Goal: Information Seeking & Learning: Learn about a topic

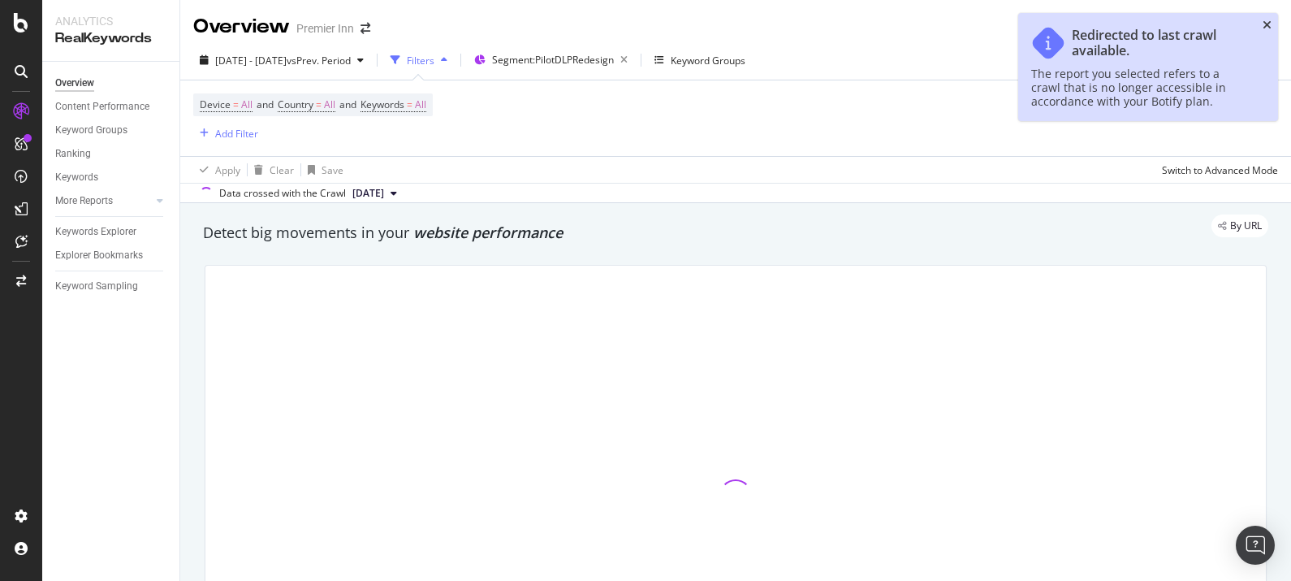
click at [1271, 28] on icon "close toast" at bounding box center [1267, 24] width 9 height 11
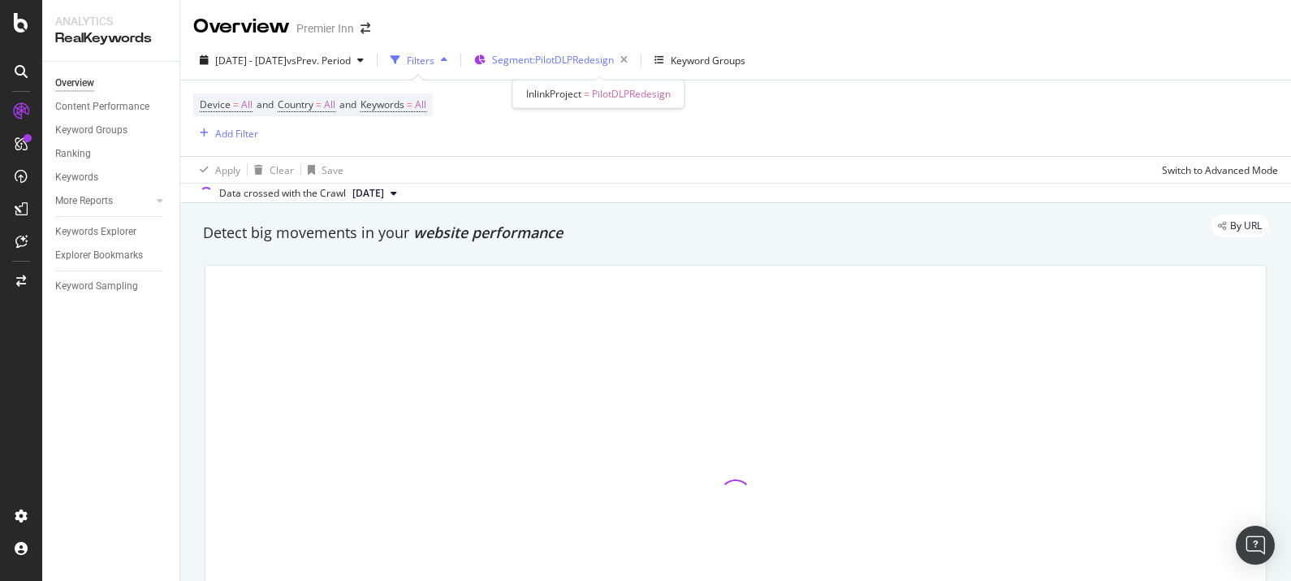
click at [605, 54] on span "Segment: PilotDLPRedesign" at bounding box center [553, 60] width 122 height 14
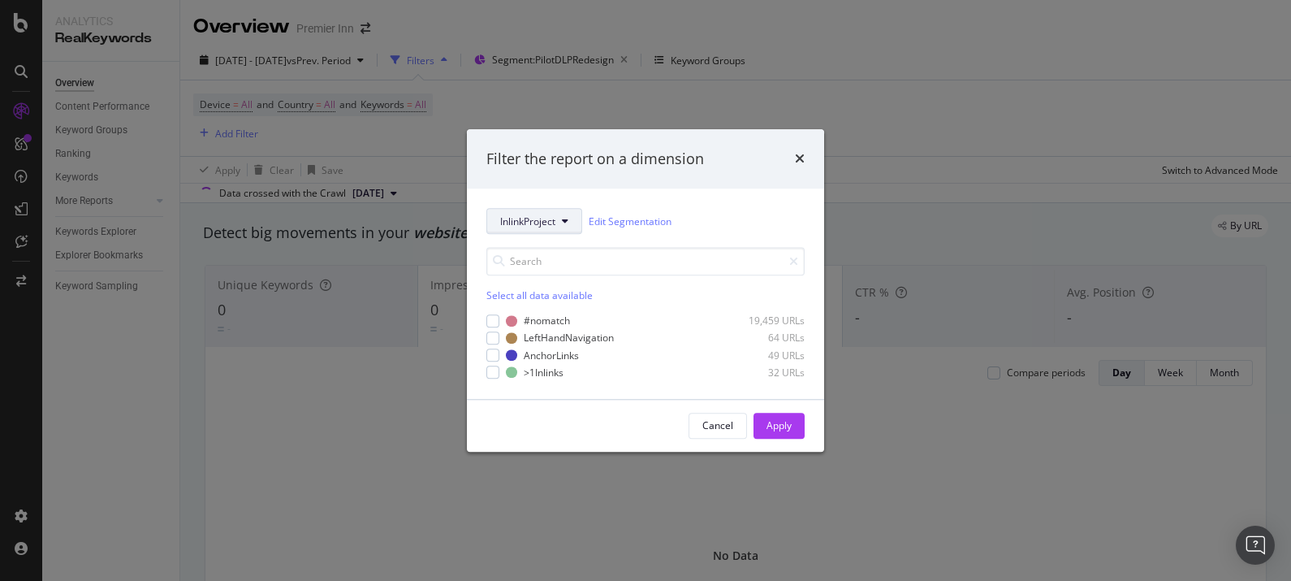
click at [542, 220] on span "InlinkProject" at bounding box center [527, 221] width 55 height 14
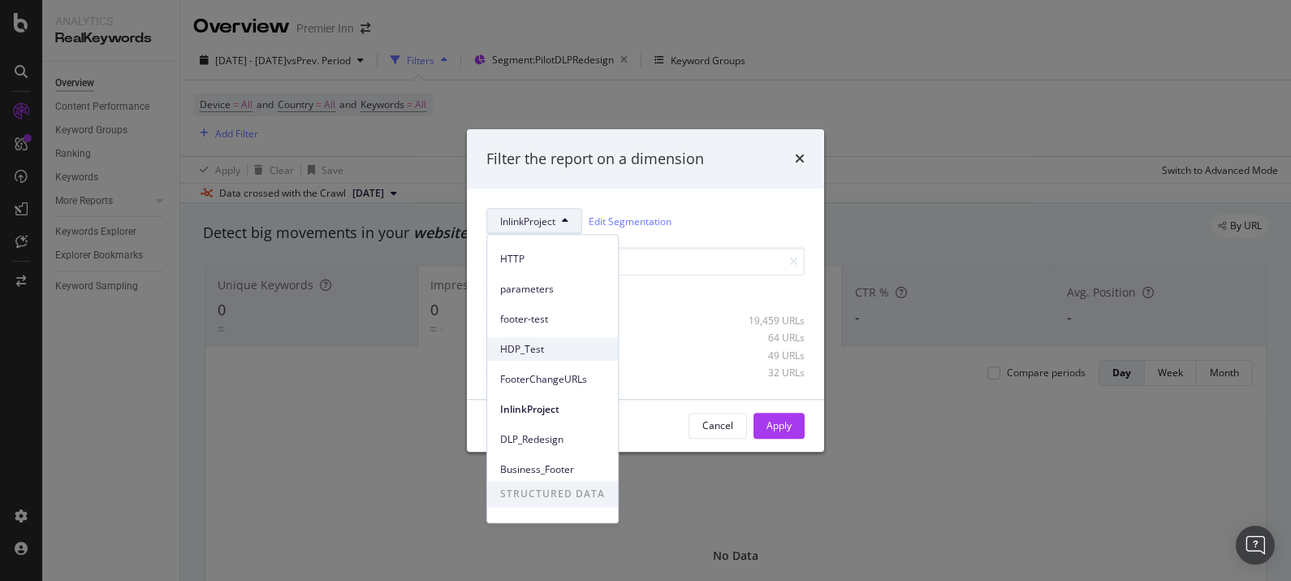
scroll to position [101, 0]
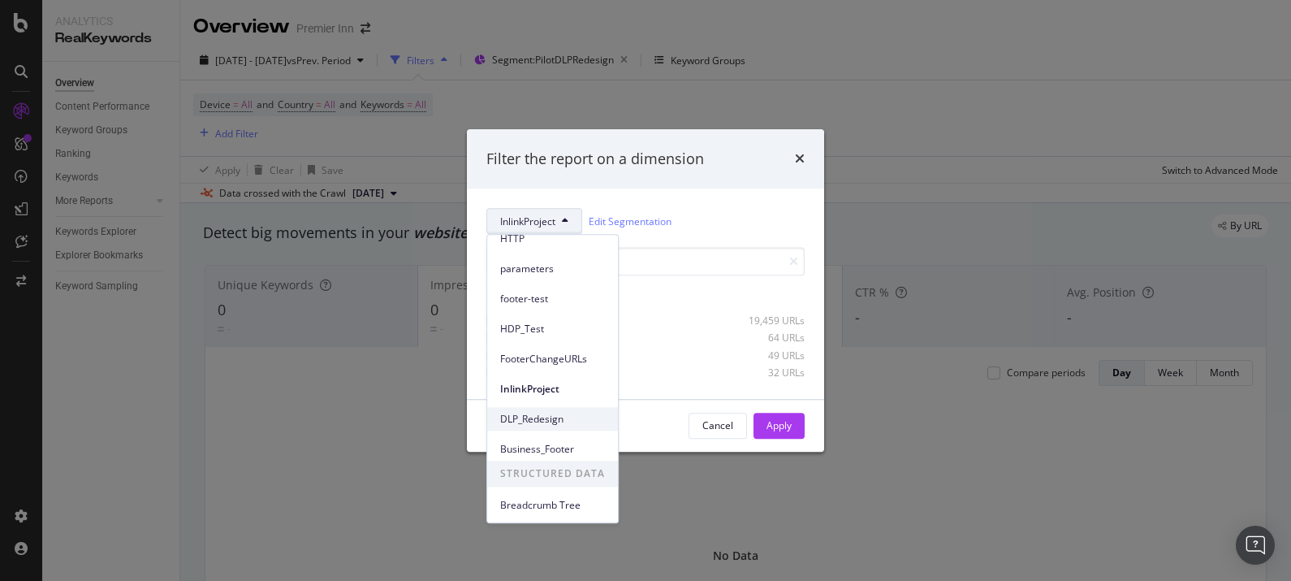
click at [539, 426] on span "DLP_Redesign" at bounding box center [552, 419] width 105 height 15
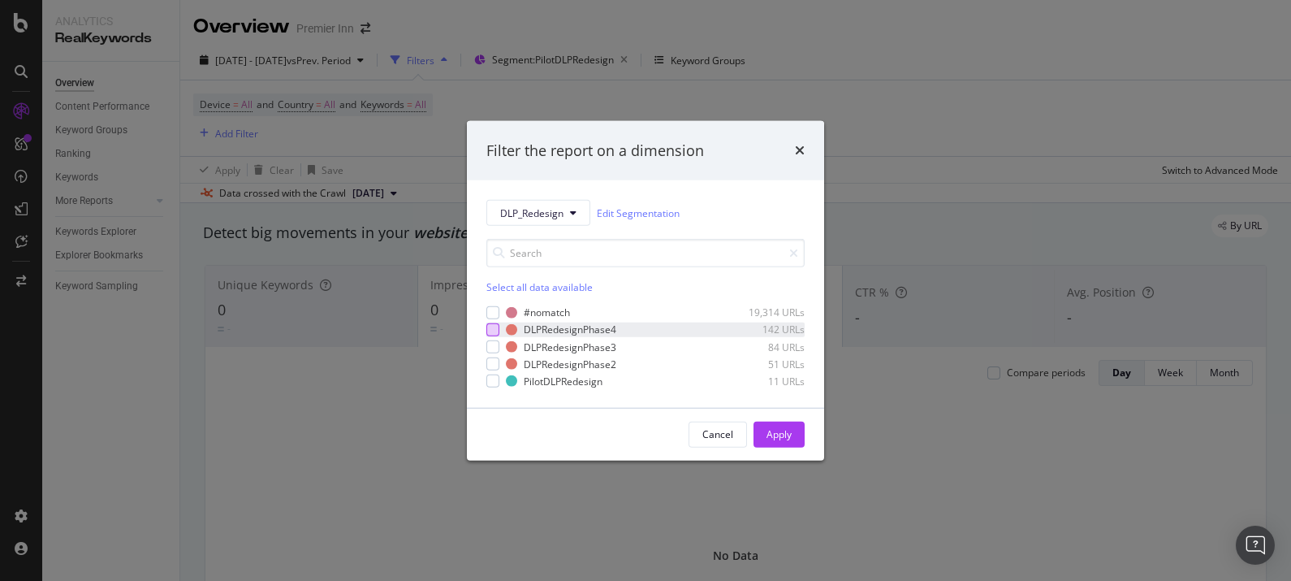
click at [490, 333] on div "modal" at bounding box center [493, 329] width 13 height 13
click at [768, 439] on div "Apply" at bounding box center [779, 434] width 25 height 14
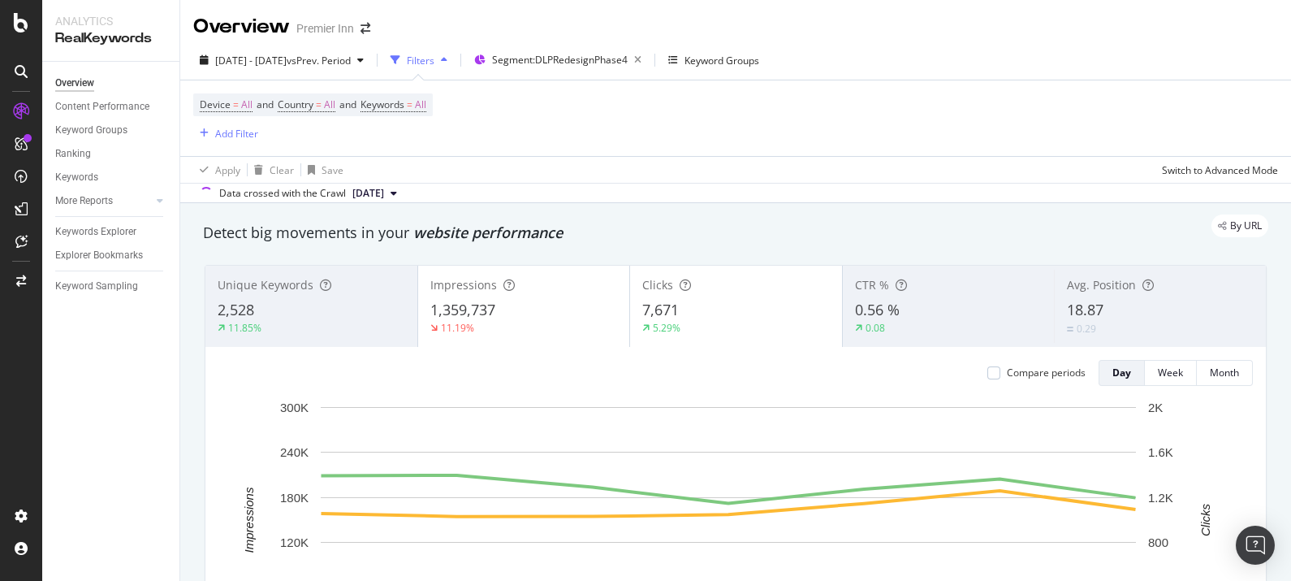
click at [624, 83] on div "Device = All and Country = All and Keywords = All Add Filter" at bounding box center [735, 118] width 1085 height 76
click at [435, 61] on div "Filters" at bounding box center [421, 61] width 28 height 14
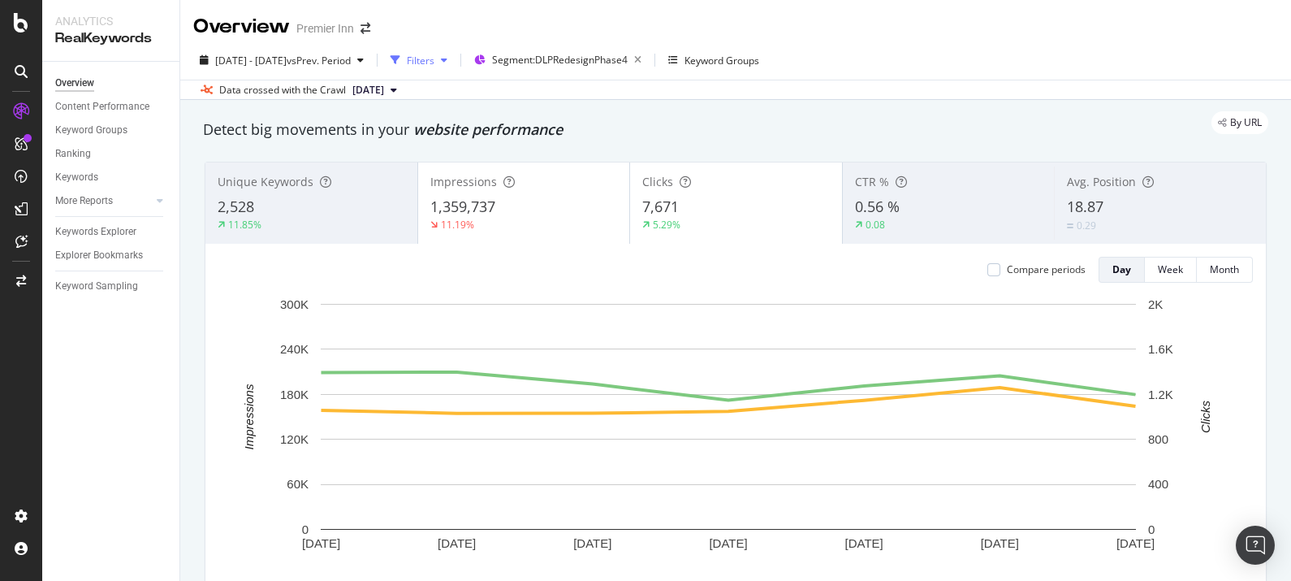
click at [435, 61] on div "Filters" at bounding box center [421, 61] width 28 height 14
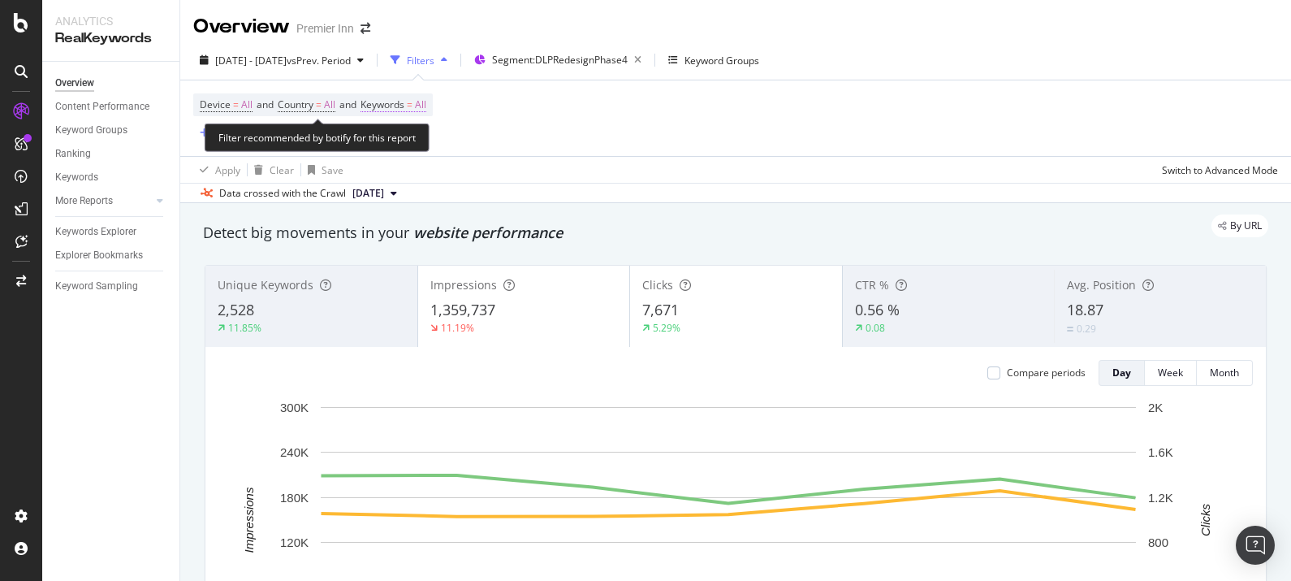
click at [413, 107] on span "=" at bounding box center [410, 104] width 6 height 14
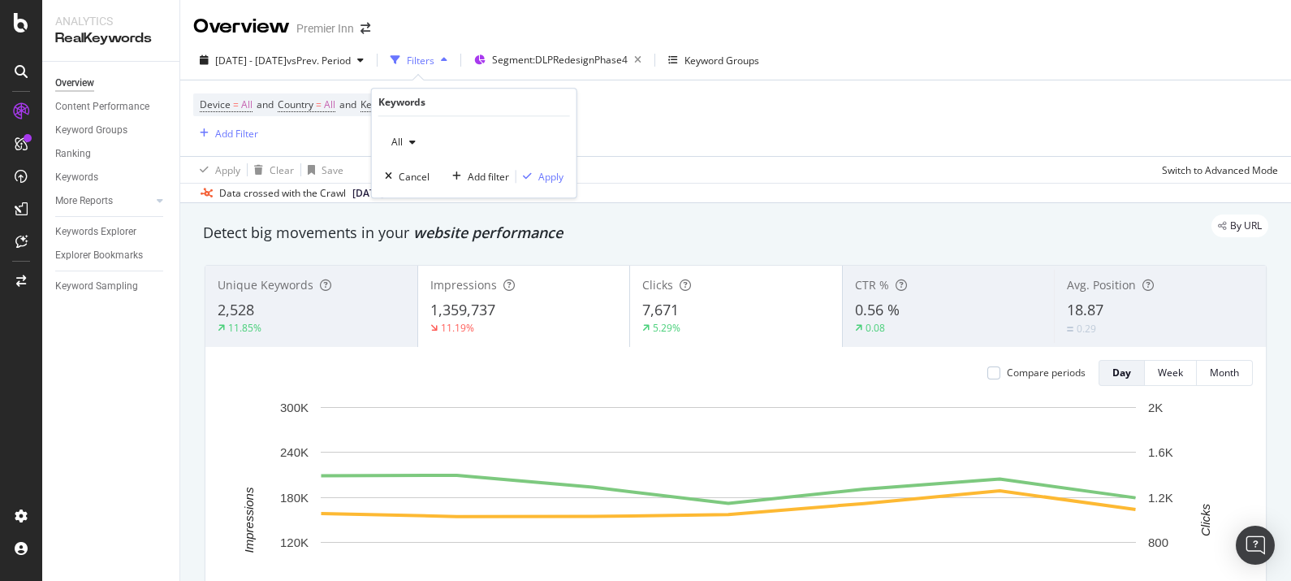
click at [409, 153] on div "All Cancel Add filter Apply" at bounding box center [474, 156] width 205 height 81
drag, startPoint x: 409, startPoint y: 153, endPoint x: 408, endPoint y: 145, distance: 8.3
click at [408, 145] on div "button" at bounding box center [412, 142] width 19 height 10
click at [391, 148] on div "All" at bounding box center [403, 142] width 37 height 24
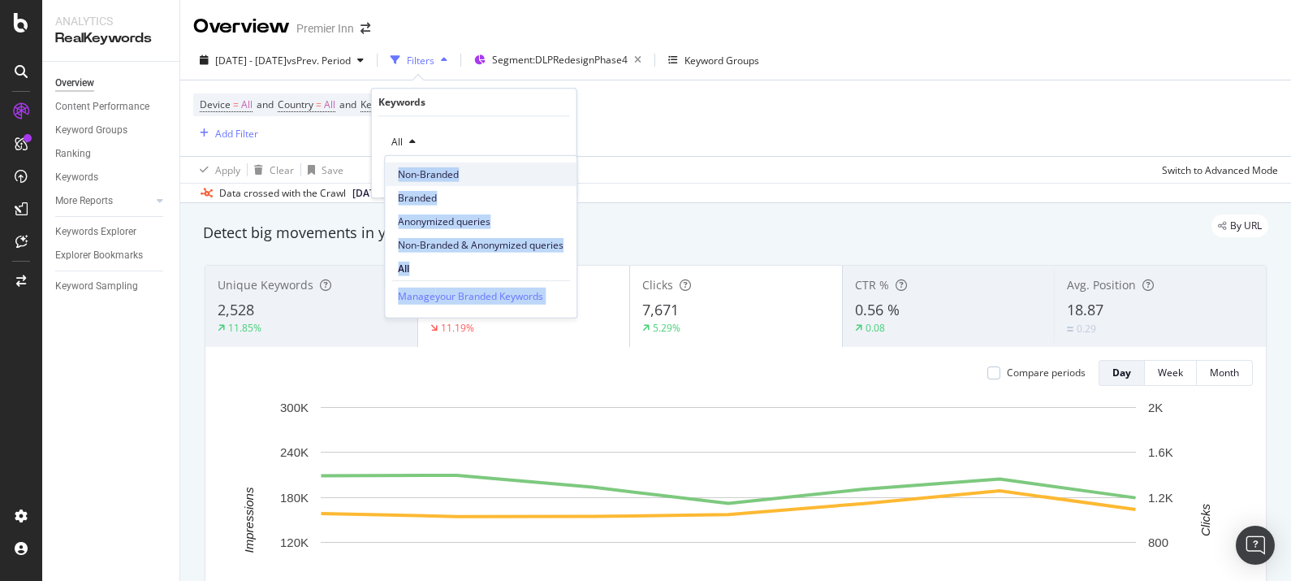
click at [441, 171] on span "Non-Branded" at bounding box center [481, 174] width 166 height 15
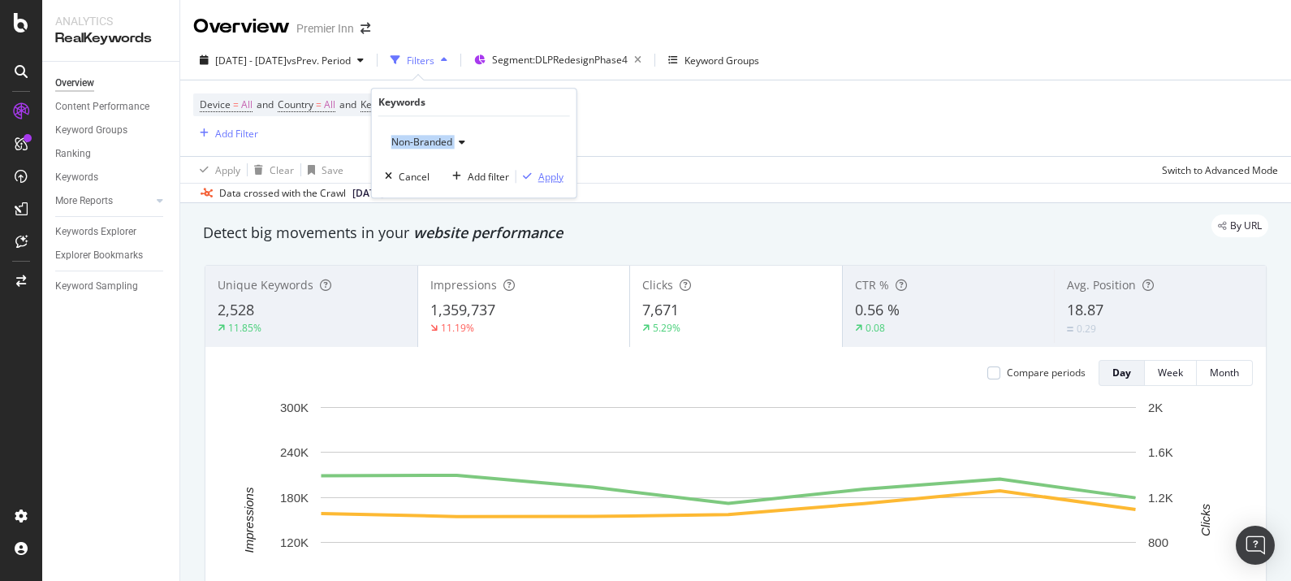
click at [547, 171] on div "Apply" at bounding box center [551, 177] width 25 height 14
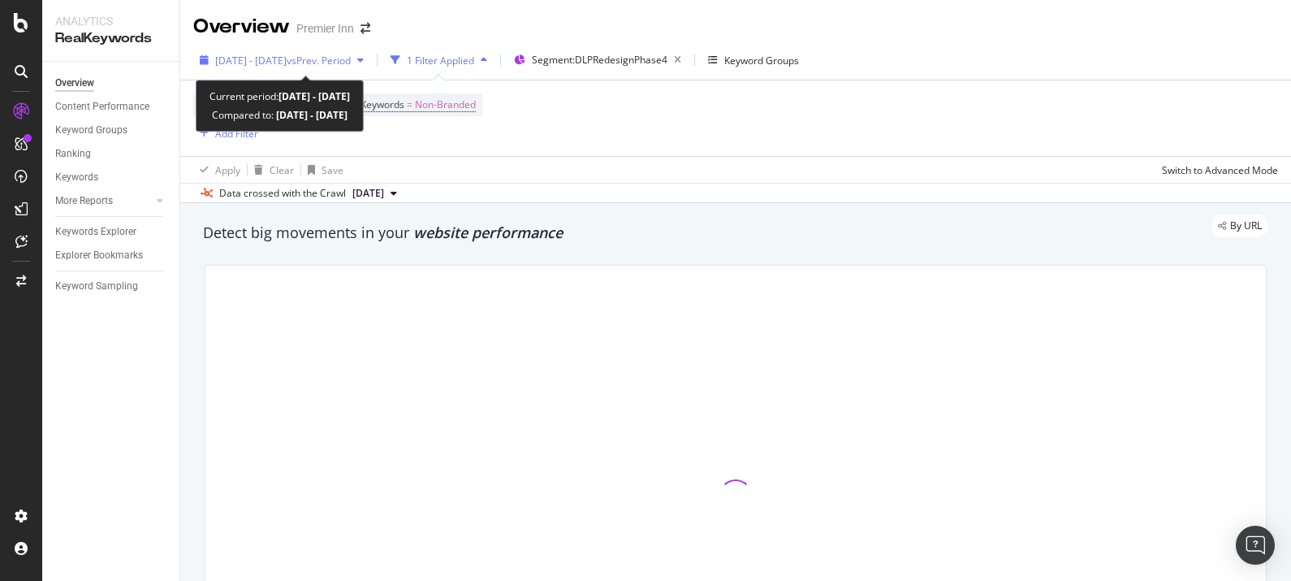
click at [260, 61] on span "[DATE] - [DATE]" at bounding box center [250, 61] width 71 height 14
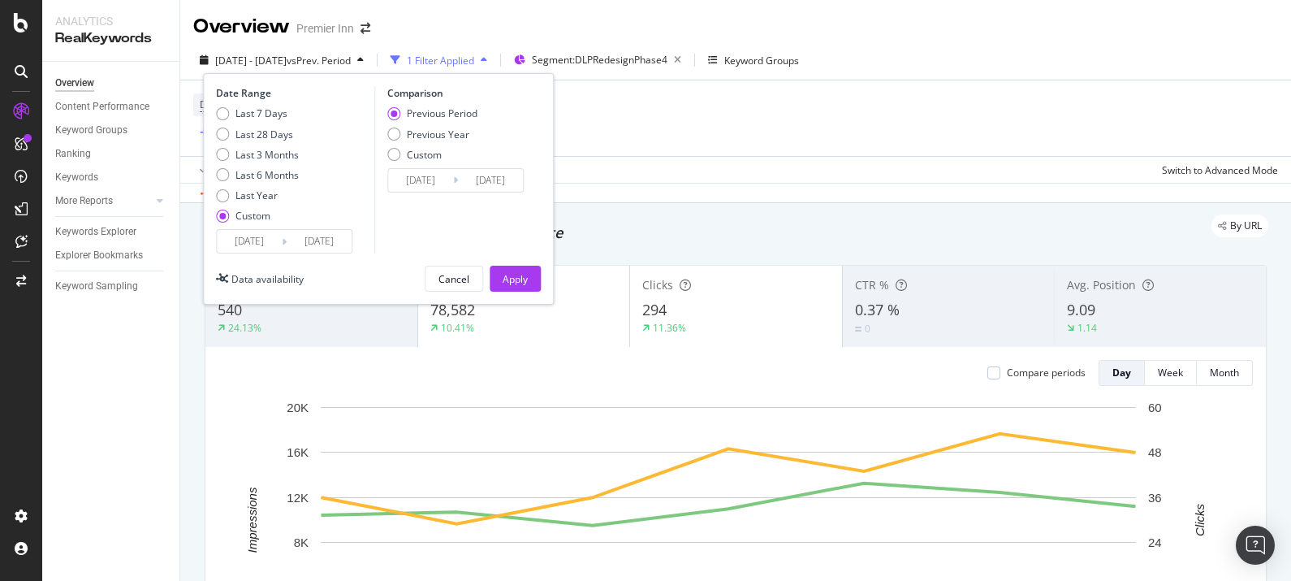
click at [245, 243] on input "[DATE]" at bounding box center [249, 241] width 65 height 23
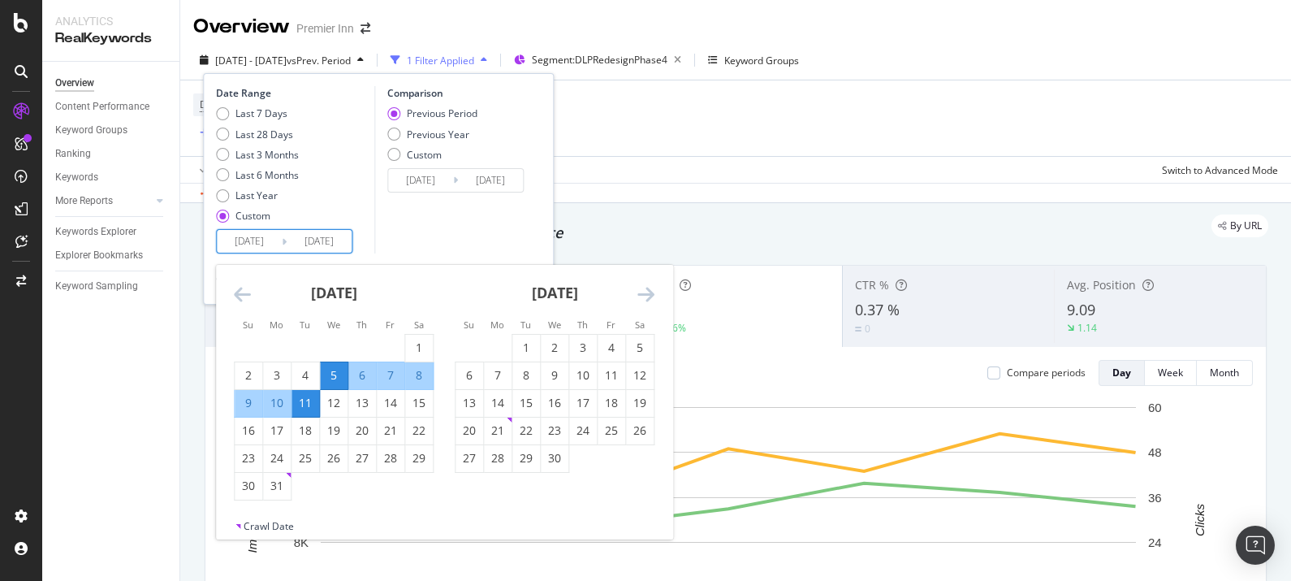
click at [651, 288] on icon "Move forward to switch to the next month." at bounding box center [646, 293] width 17 height 19
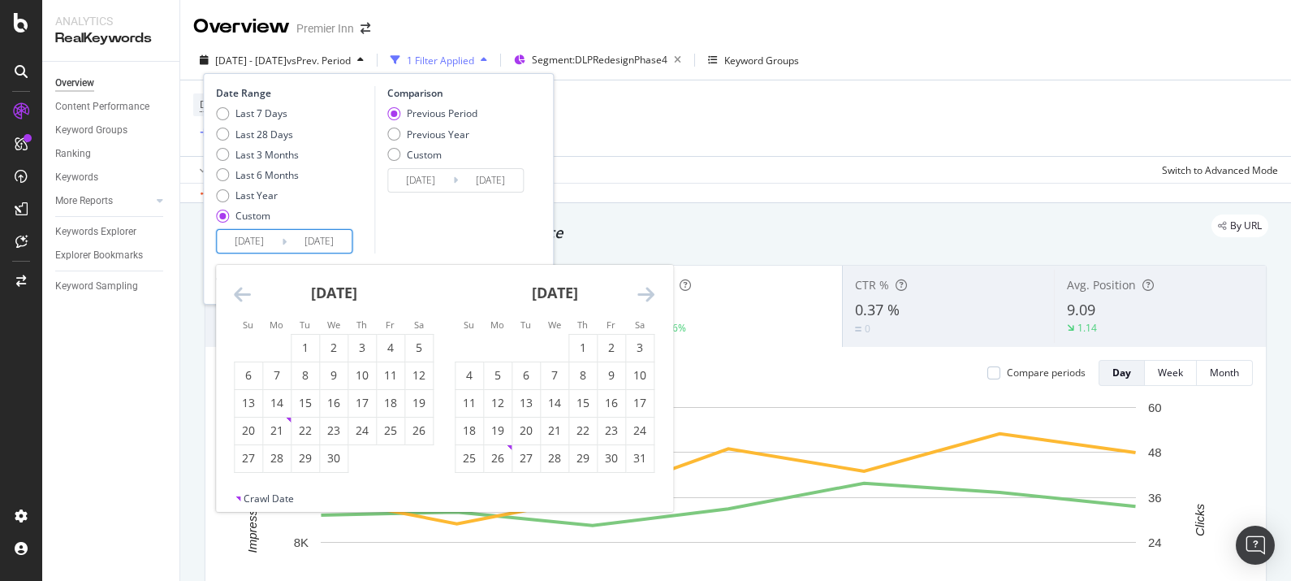
click at [651, 288] on icon "Move forward to switch to the next month." at bounding box center [646, 293] width 17 height 19
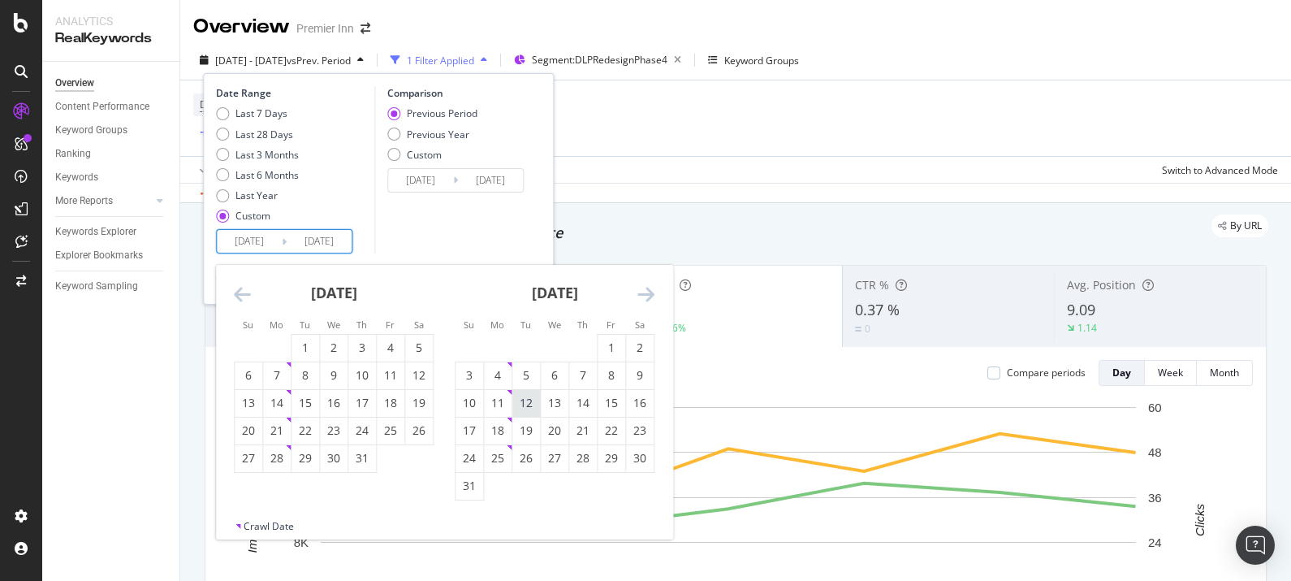
click at [539, 394] on div "12" at bounding box center [527, 403] width 28 height 27
type input "[DATE]"
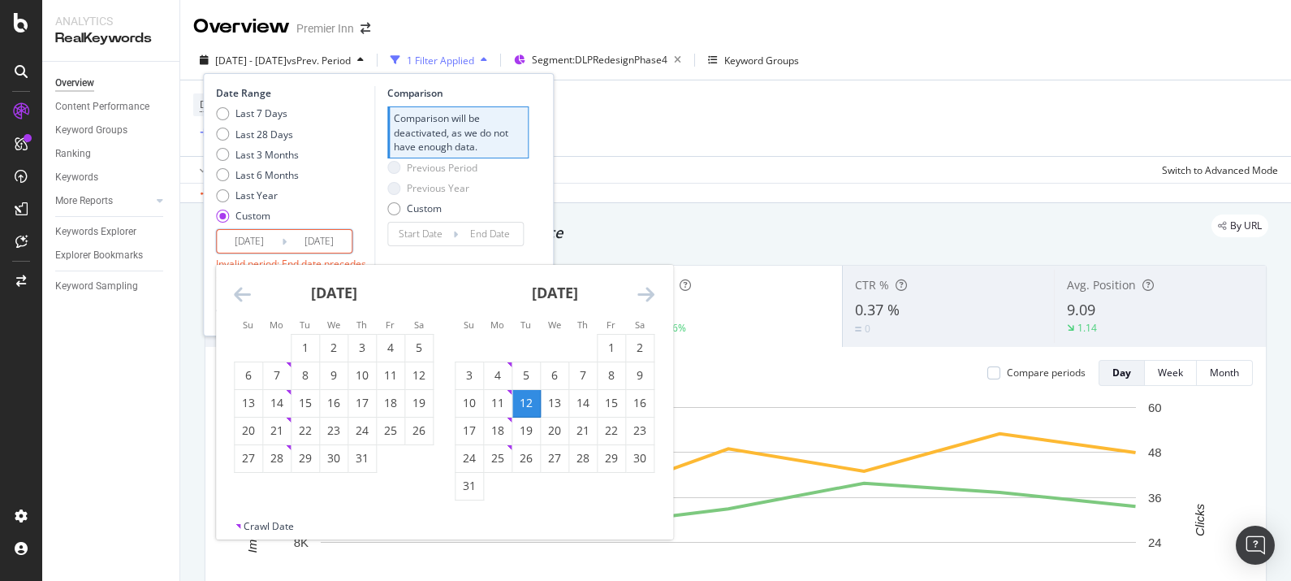
click at [653, 301] on icon "Move forward to switch to the next month." at bounding box center [646, 293] width 17 height 19
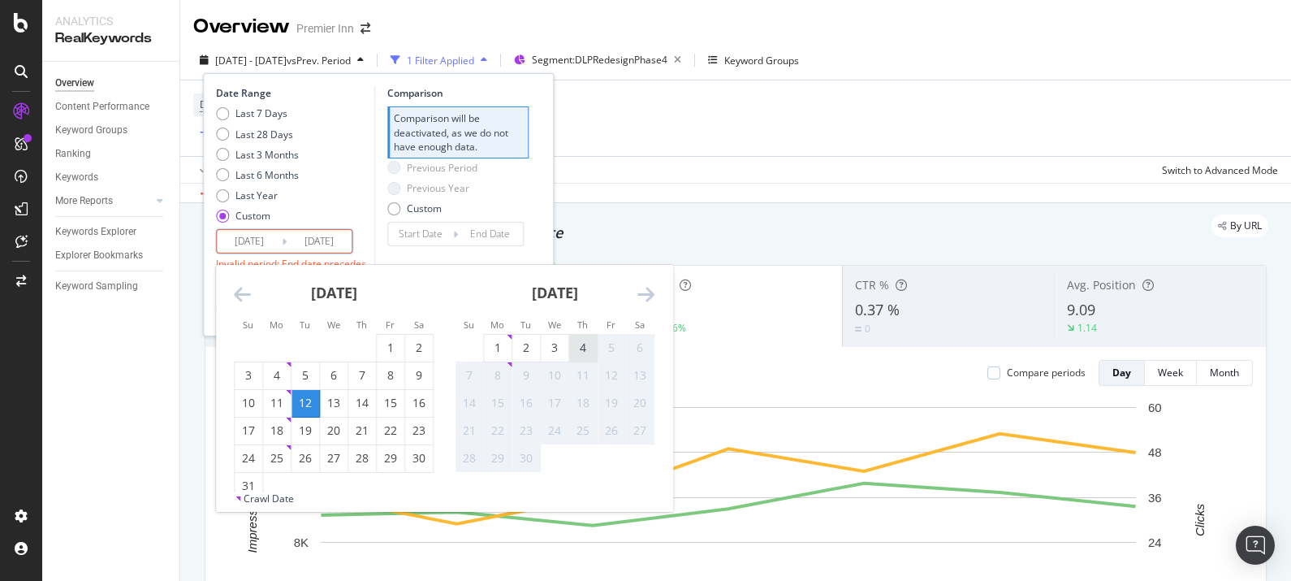
click at [584, 344] on div "4" at bounding box center [583, 348] width 28 height 16
type input "[DATE]"
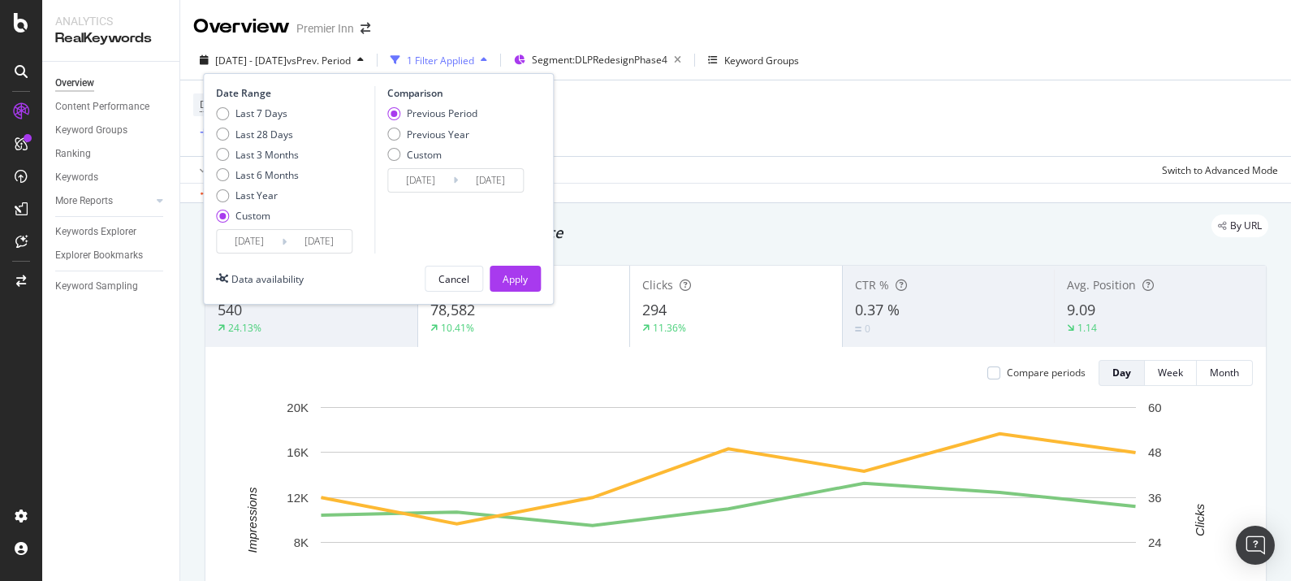
click at [382, 149] on div "Comparison Previous Period Previous Year Custom 2025/07/19 Navigate forward to …" at bounding box center [451, 169] width 154 height 167
click at [387, 157] on div "Custom" at bounding box center [432, 155] width 90 height 14
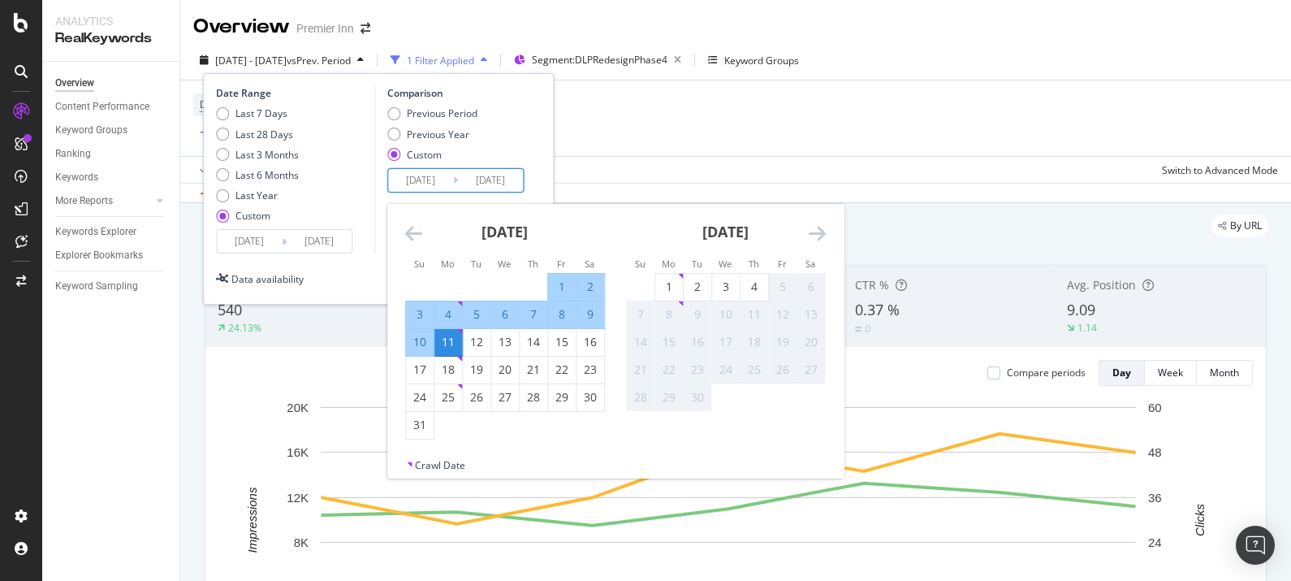
click at [430, 179] on input "[DATE]" at bounding box center [420, 180] width 65 height 23
click at [430, 188] on input "[DATE]" at bounding box center [420, 180] width 65 height 23
click at [409, 228] on icon "Move backward to switch to the previous month." at bounding box center [413, 232] width 17 height 19
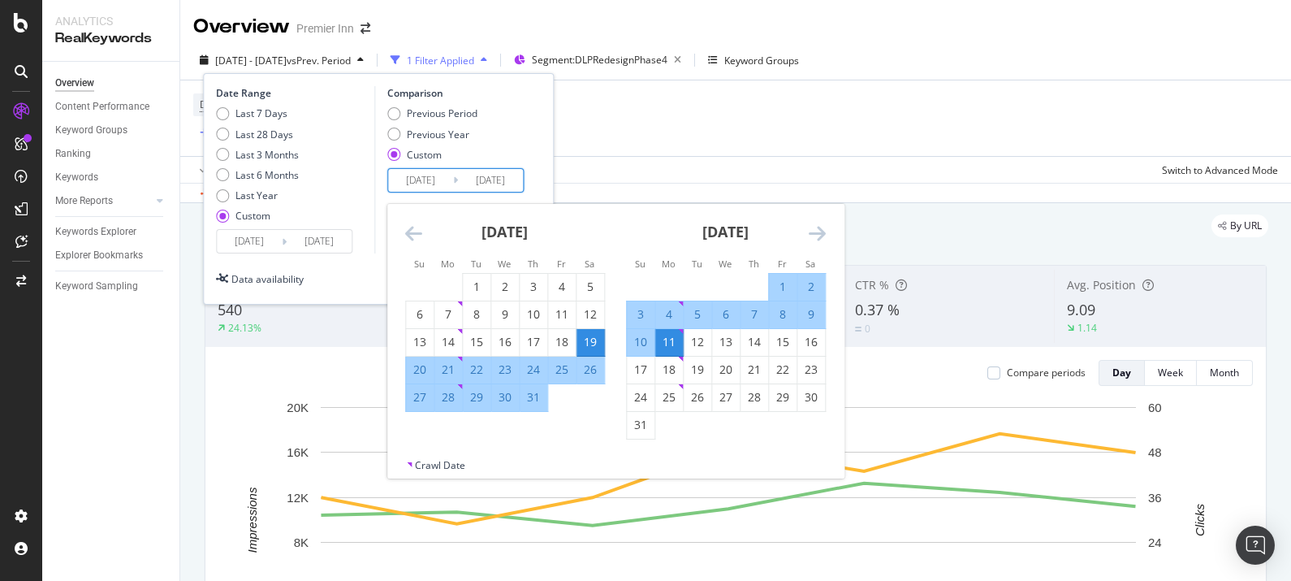
click at [491, 136] on div "Previous Period Previous Year Custom" at bounding box center [457, 136] width 141 height 61
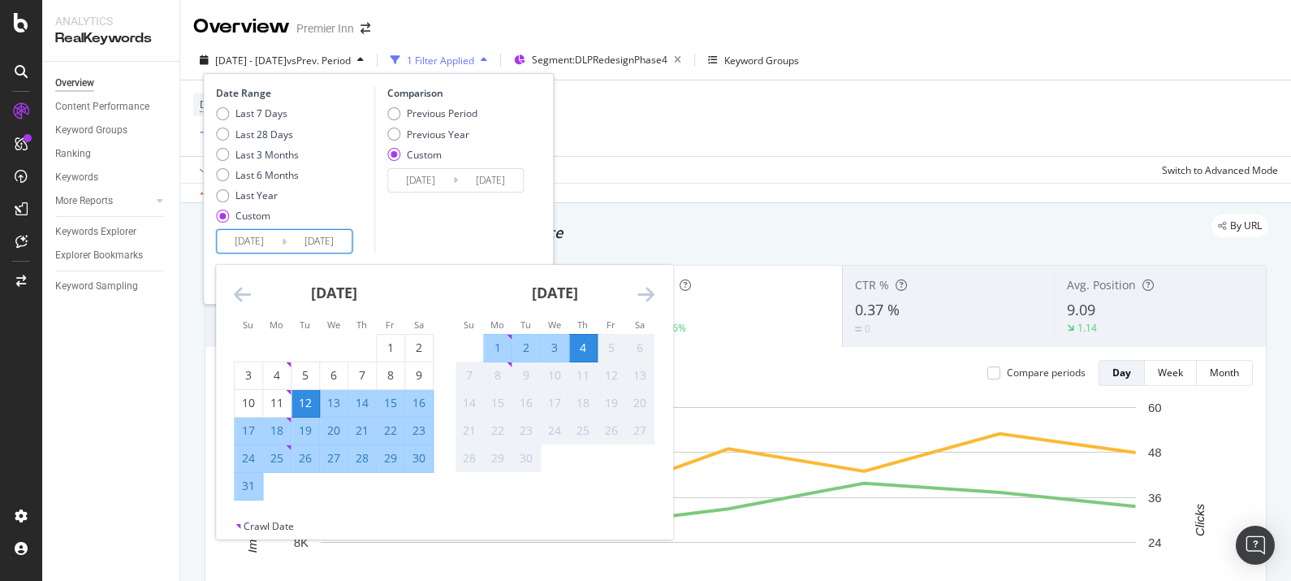
click at [325, 241] on input "[DATE]" at bounding box center [319, 241] width 65 height 23
click at [422, 177] on input "[DATE]" at bounding box center [420, 180] width 65 height 23
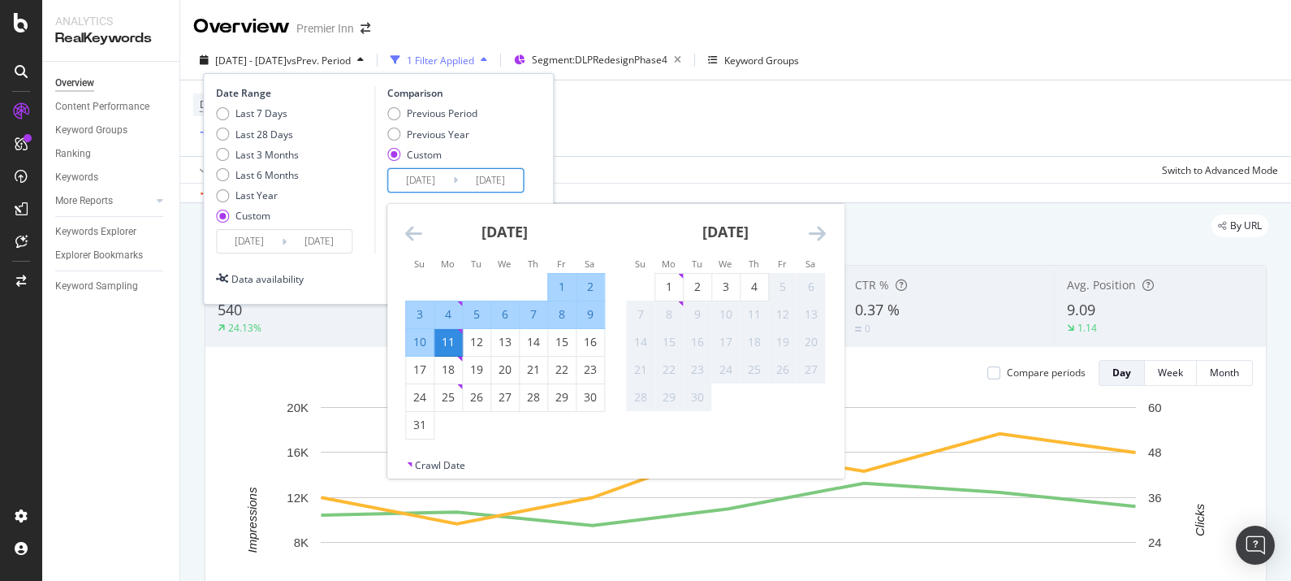
click at [417, 231] on icon "Move backward to switch to the previous month." at bounding box center [413, 232] width 17 height 19
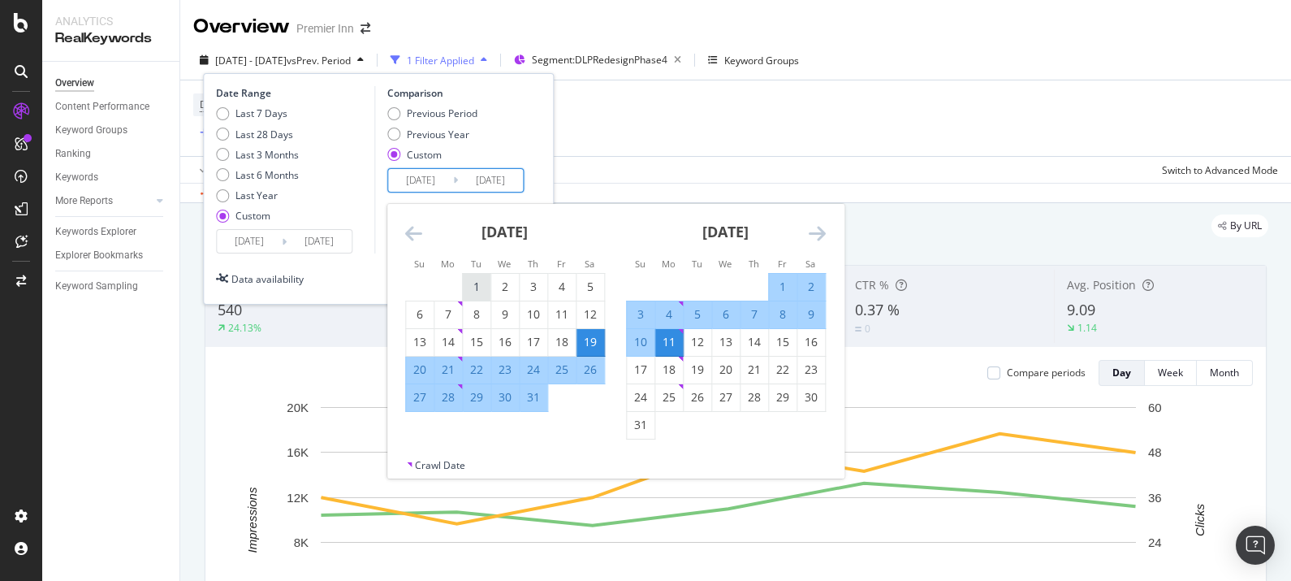
click at [476, 281] on div "1" at bounding box center [477, 287] width 28 height 16
type input "2025/07/01"
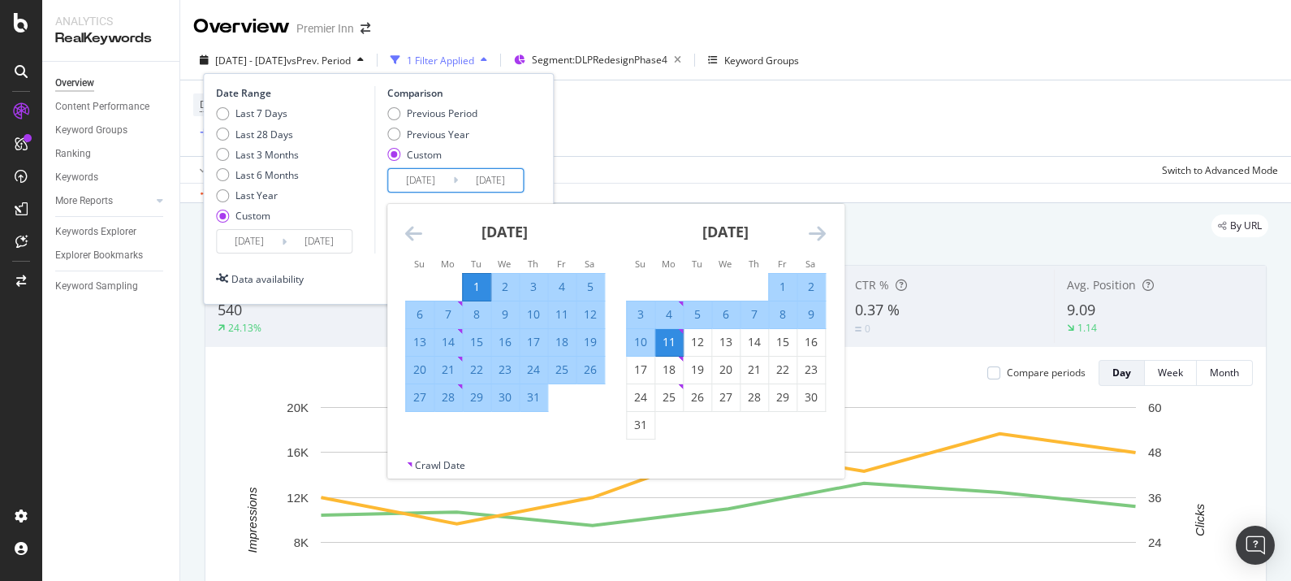
click at [658, 345] on div "11" at bounding box center [669, 342] width 28 height 16
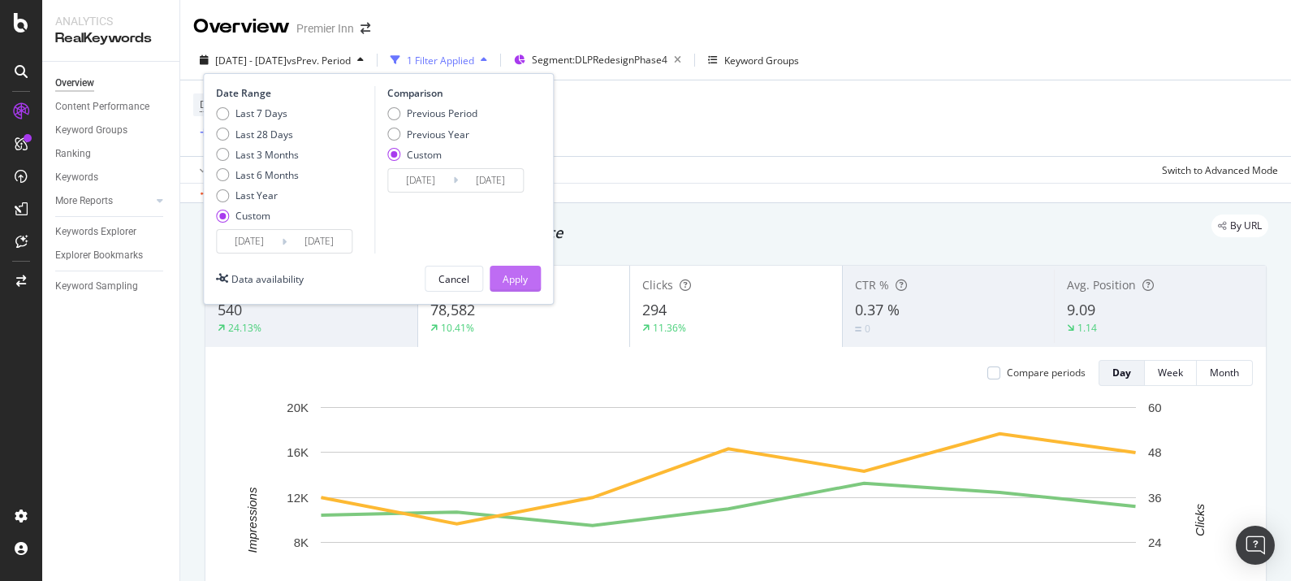
click at [507, 266] on div "Apply" at bounding box center [515, 278] width 25 height 24
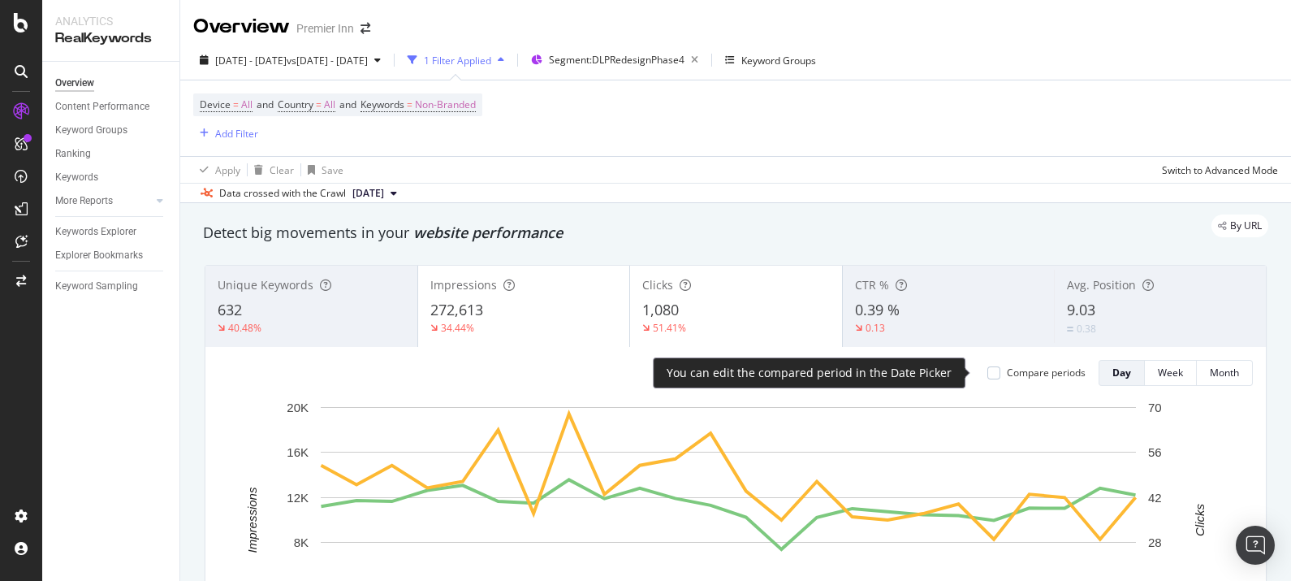
click at [988, 378] on div "Compare periods" at bounding box center [1037, 373] width 98 height 14
click at [988, 375] on div at bounding box center [994, 372] width 13 height 13
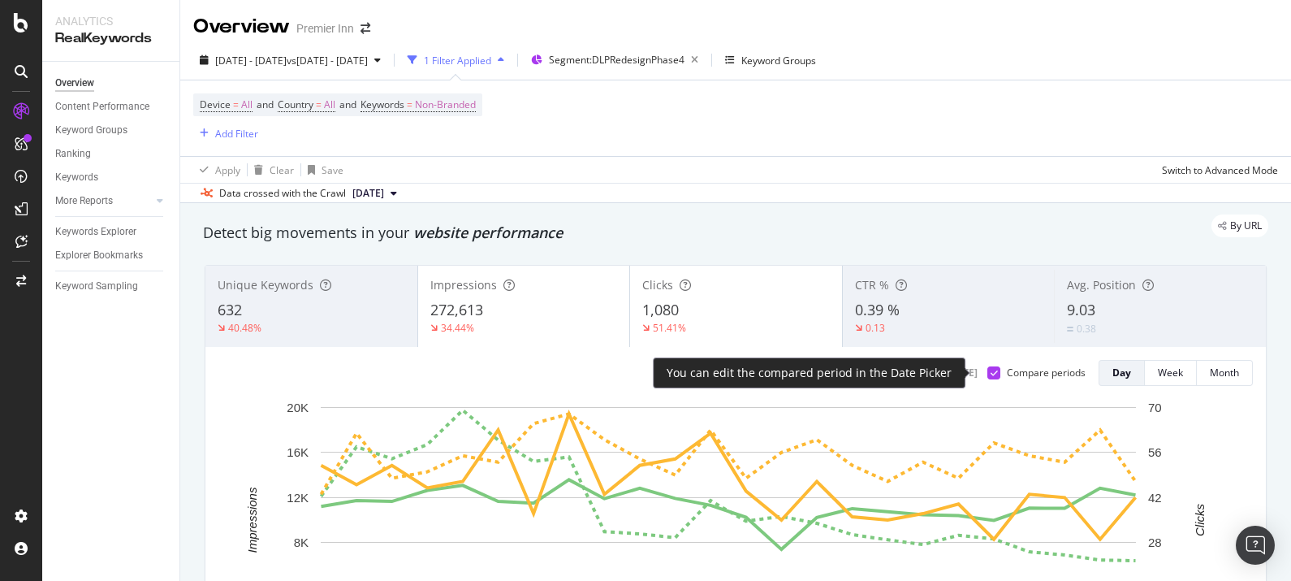
click at [991, 369] on icon at bounding box center [994, 373] width 7 height 8
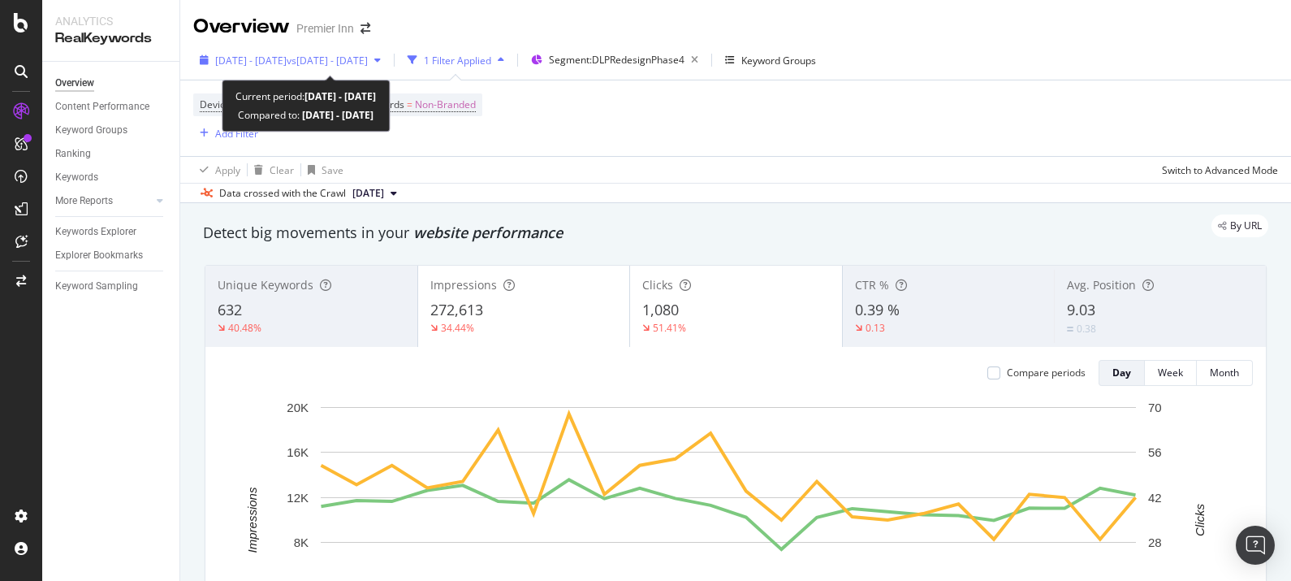
click at [266, 60] on span "[DATE] - [DATE]" at bounding box center [250, 61] width 71 height 14
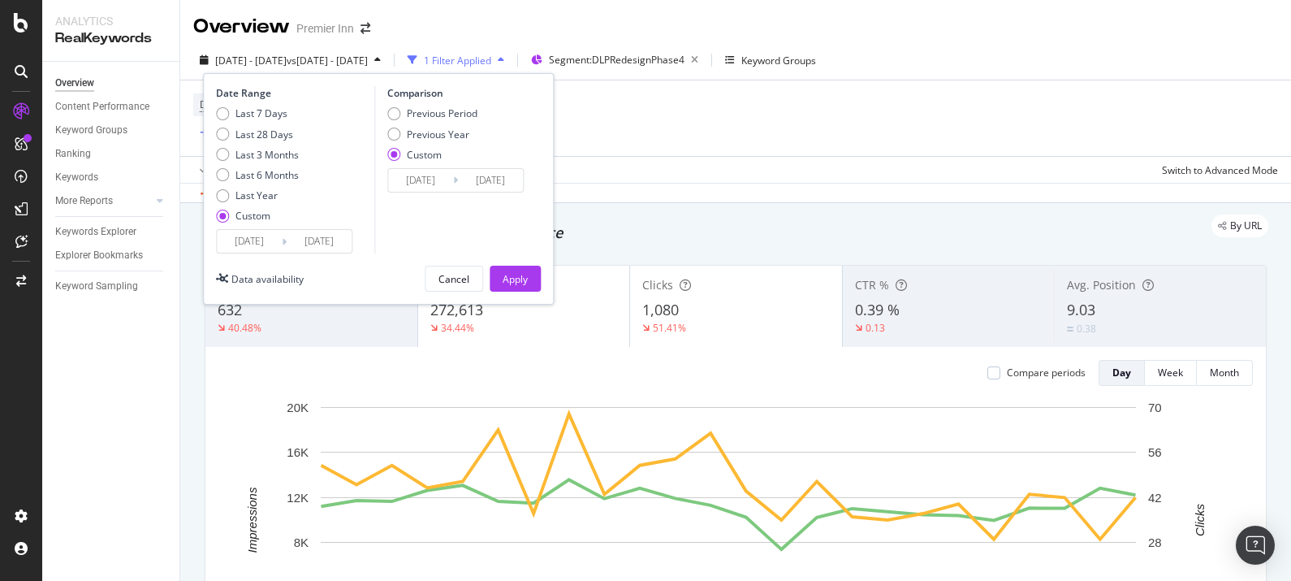
click at [391, 158] on div "Custom" at bounding box center [393, 154] width 13 height 13
click at [255, 253] on div "Date Range Last 7 Days Last 28 Days Last 3 Months Last 6 Months Last Year Custo…" at bounding box center [378, 188] width 351 height 231
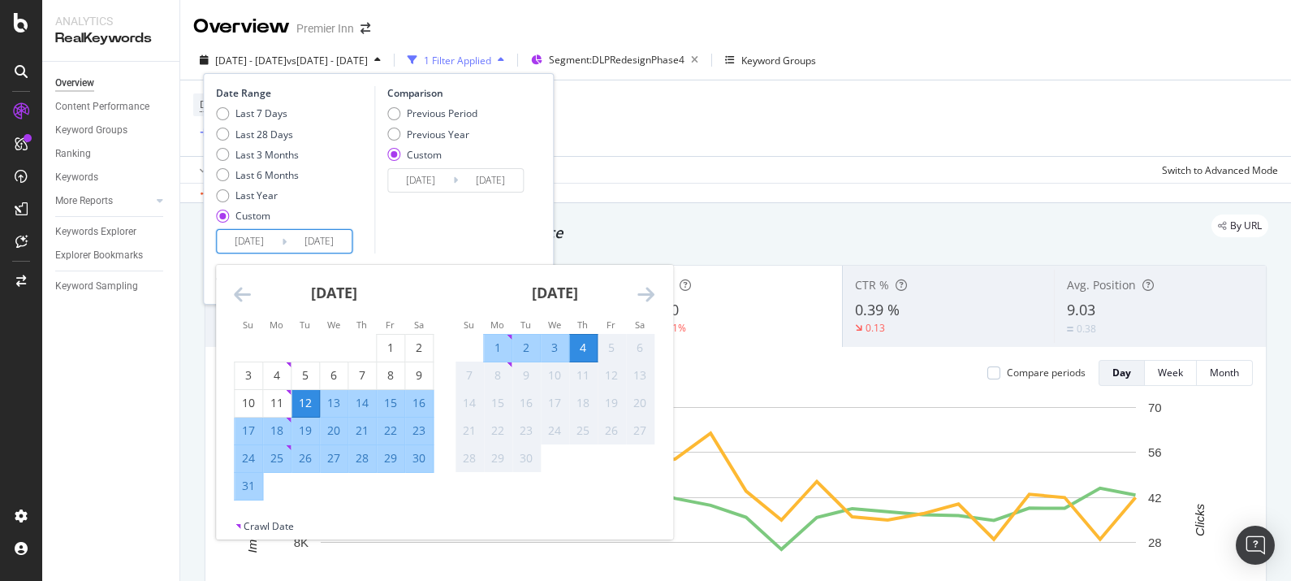
click at [256, 242] on input "[DATE]" at bounding box center [249, 241] width 65 height 23
click at [500, 230] on div "Comparison Previous Period Previous Year Custom 2025/07/01 Navigate forward to …" at bounding box center [451, 169] width 154 height 167
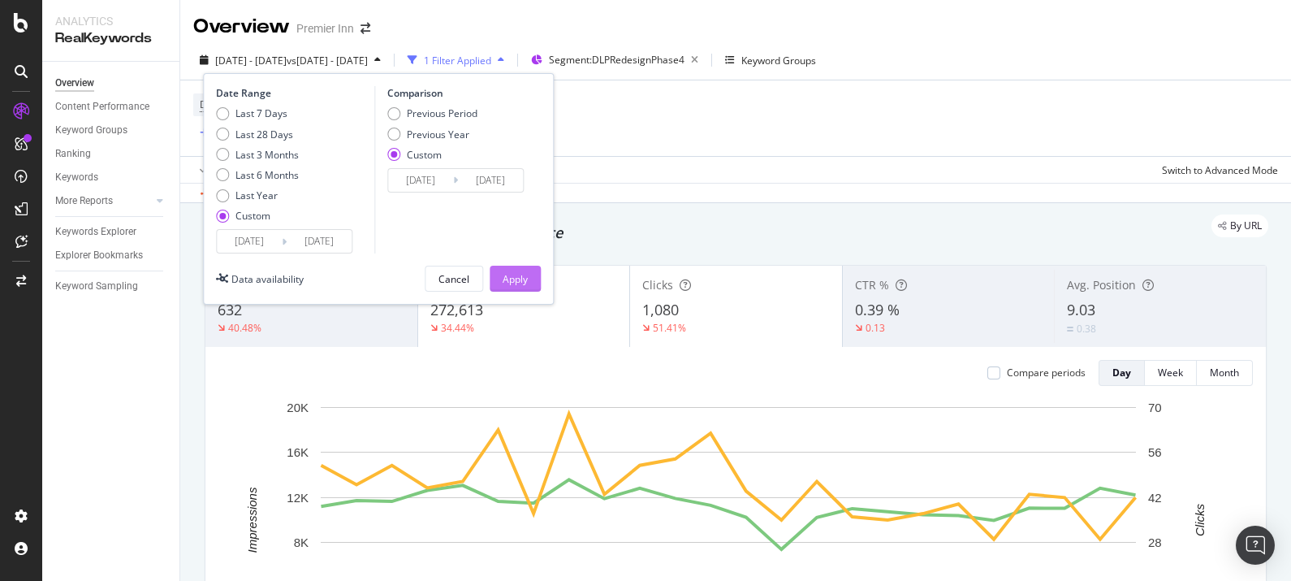
click at [512, 268] on div "Apply" at bounding box center [515, 278] width 25 height 24
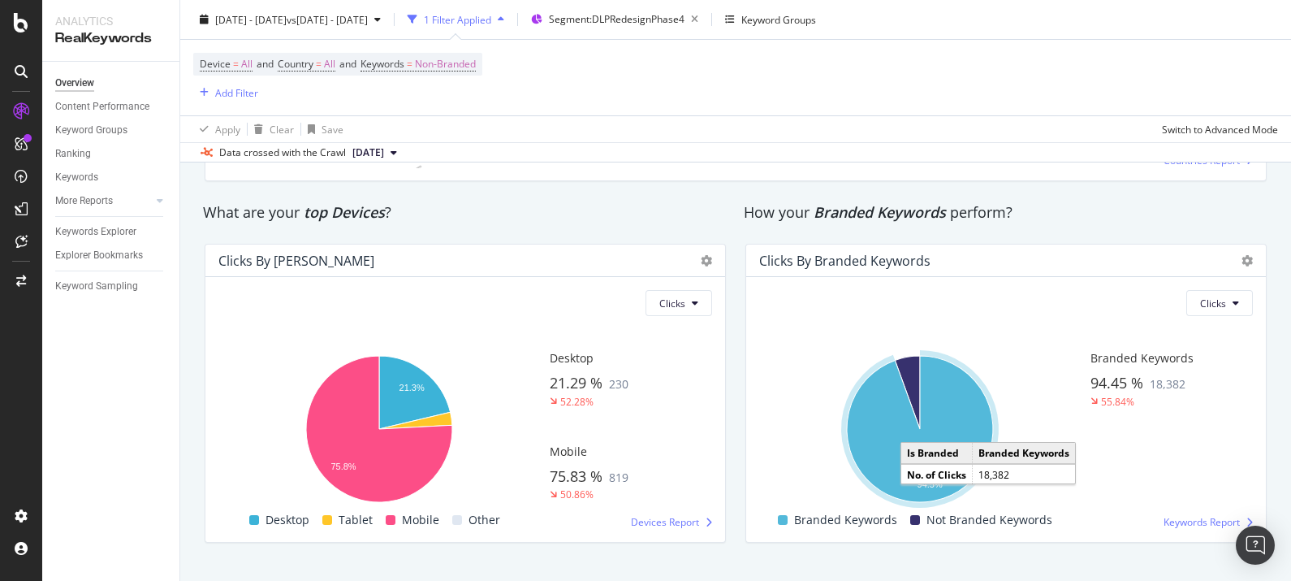
scroll to position [2712, 0]
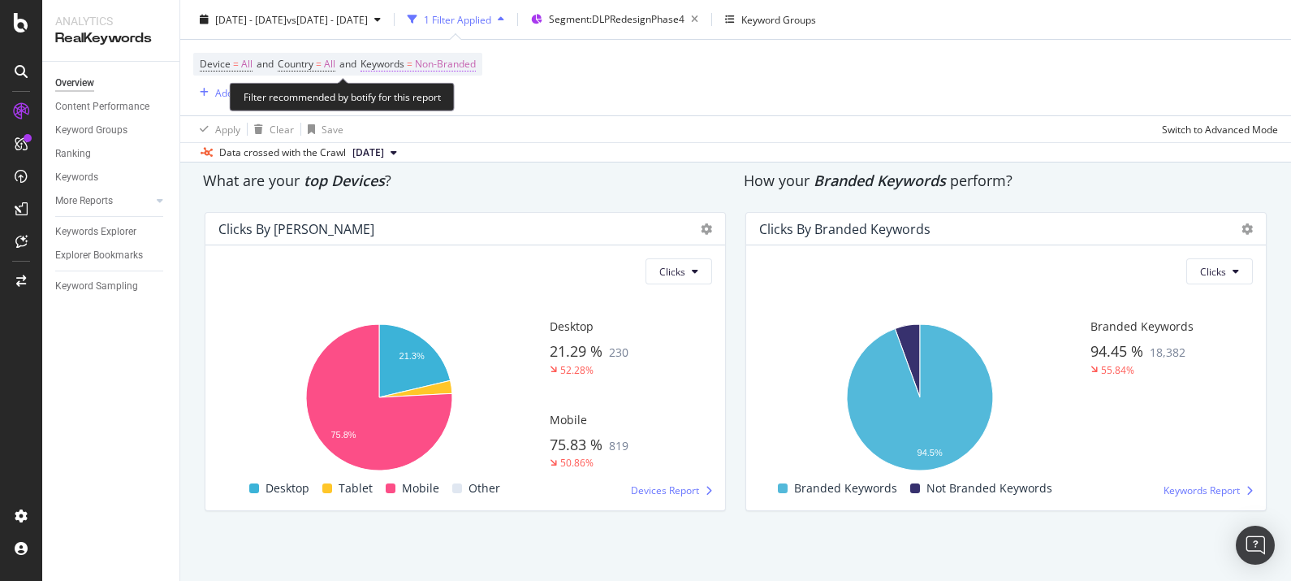
click at [452, 59] on span "Non-Branded" at bounding box center [445, 64] width 61 height 23
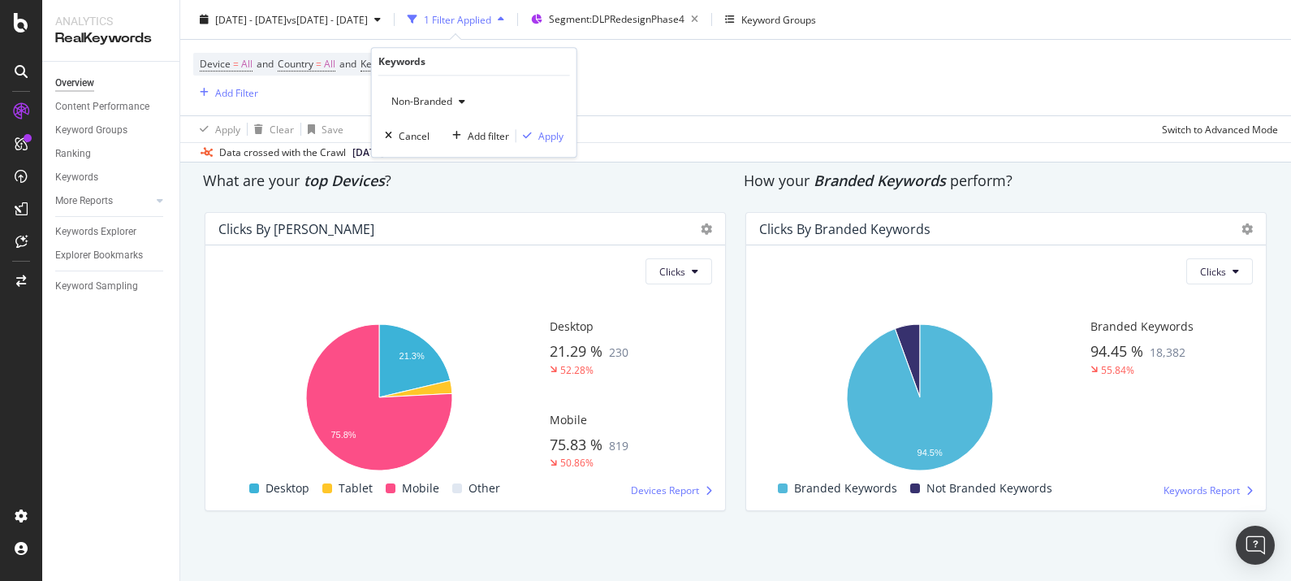
click at [426, 109] on div "Non-Branded" at bounding box center [428, 101] width 87 height 24
click at [430, 155] on span "Branded" at bounding box center [481, 156] width 166 height 15
click at [529, 140] on icon "button" at bounding box center [527, 136] width 9 height 10
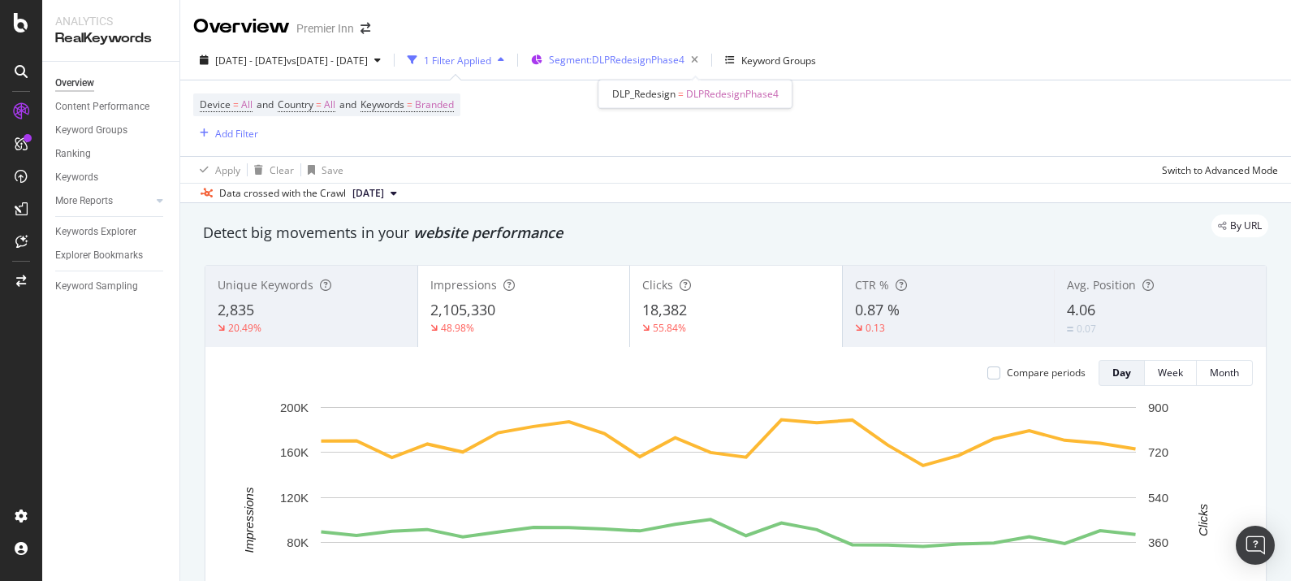
click at [665, 49] on div "Segment: DLPRedesignPhase4" at bounding box center [627, 60] width 156 height 23
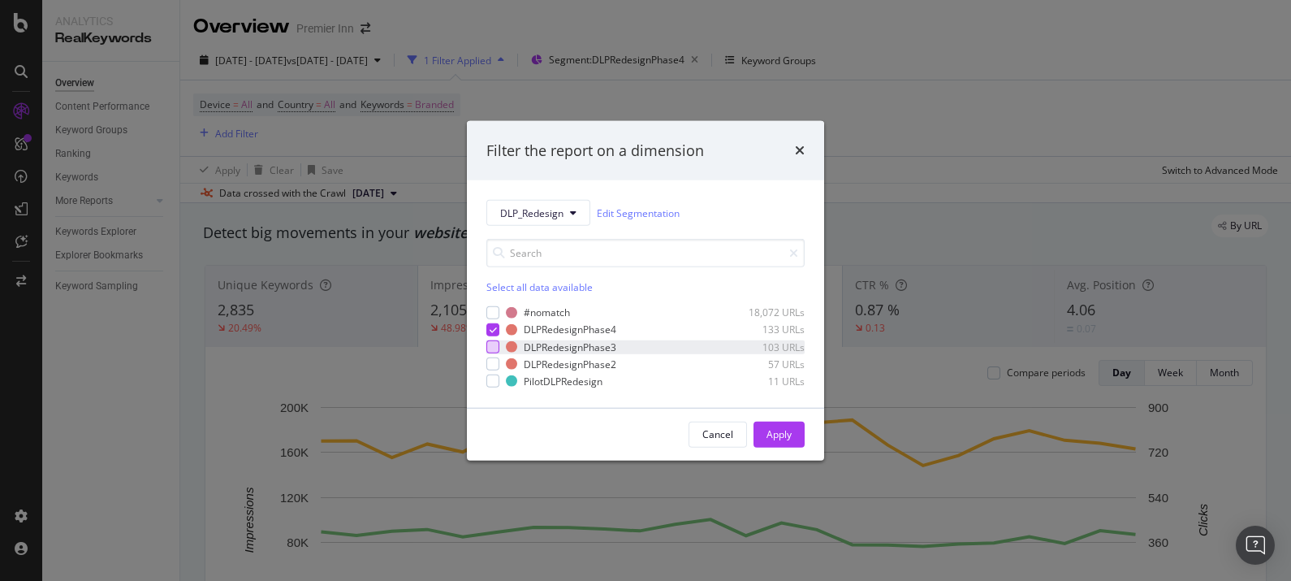
click at [495, 346] on div "modal" at bounding box center [493, 346] width 13 height 13
click at [488, 370] on div "modal" at bounding box center [493, 363] width 13 height 13
click at [497, 386] on div "modal" at bounding box center [493, 380] width 13 height 13
click at [754, 441] on button "Apply" at bounding box center [779, 435] width 51 height 26
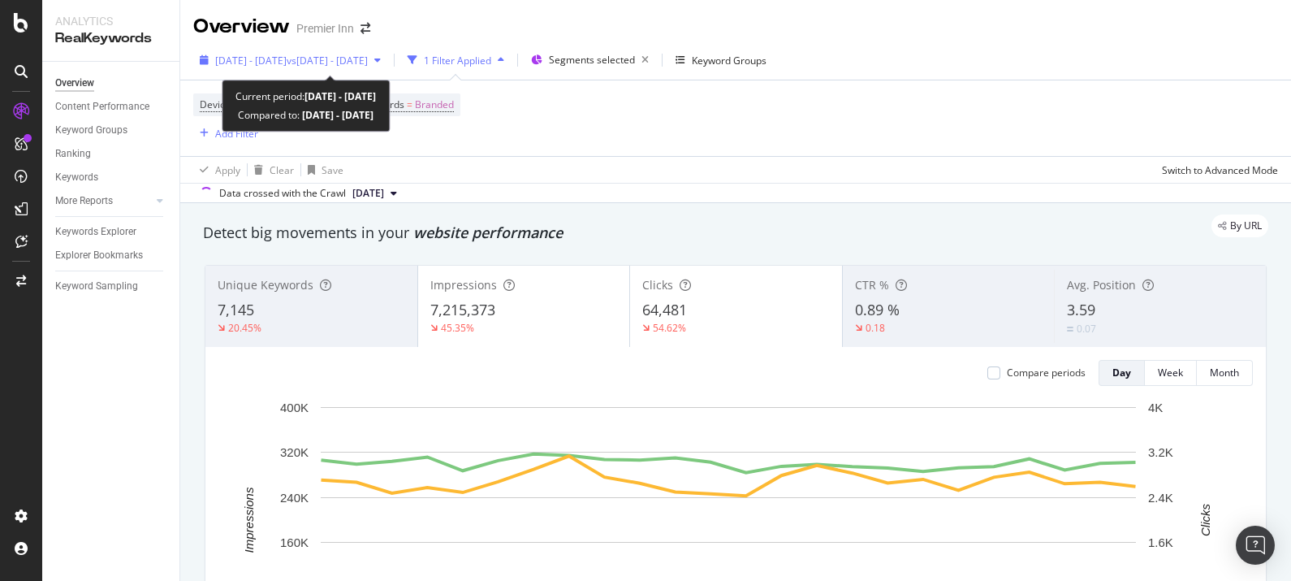
click at [301, 67] on div "2025 Aug. 12th - Sep. 4th vs 2025 Jul. 1st - Aug. 11th" at bounding box center [290, 60] width 194 height 24
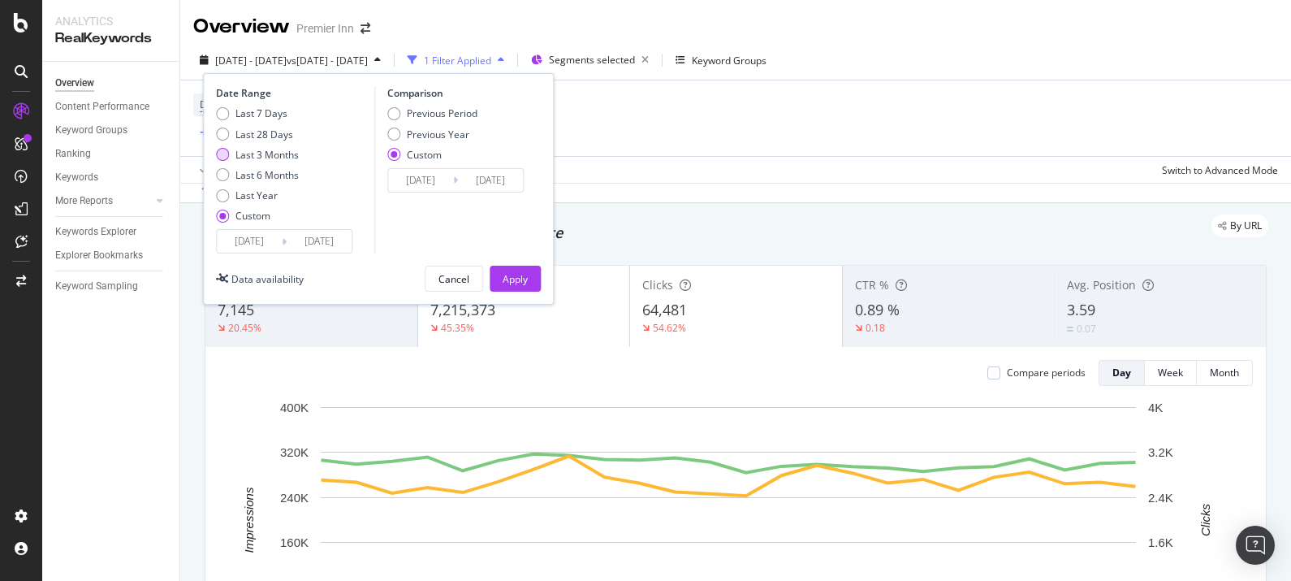
click at [231, 161] on div "Last 3 Months" at bounding box center [257, 155] width 83 height 14
type input "2025/06/05"
click at [398, 110] on div "Previous Period" at bounding box center [393, 113] width 13 height 13
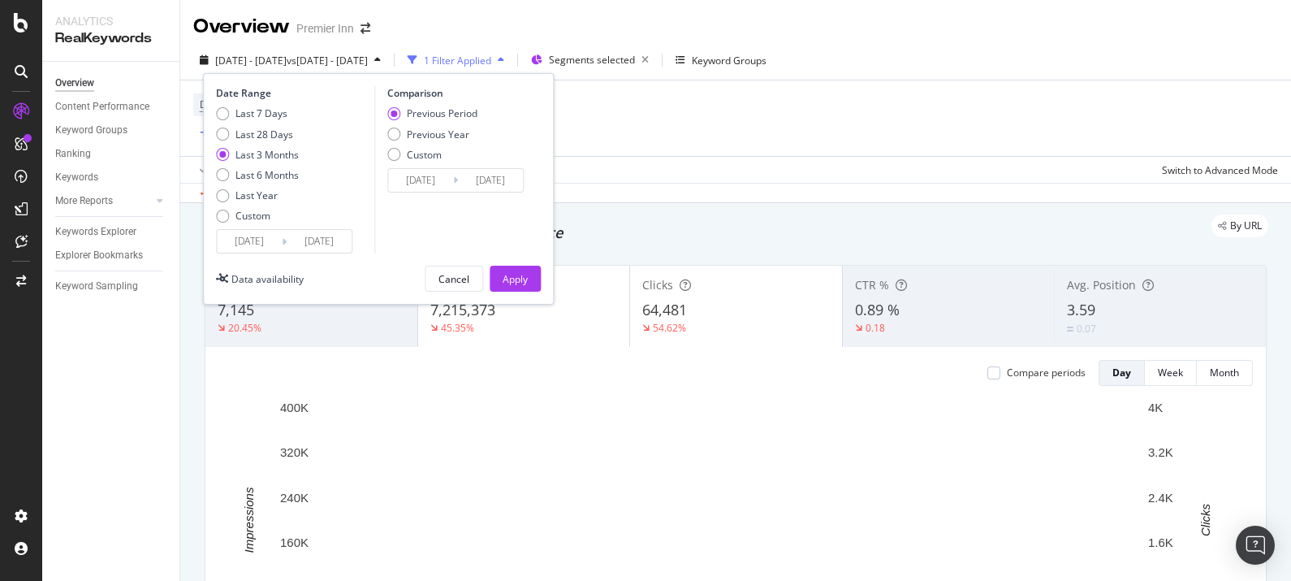
type input "[DATE]"
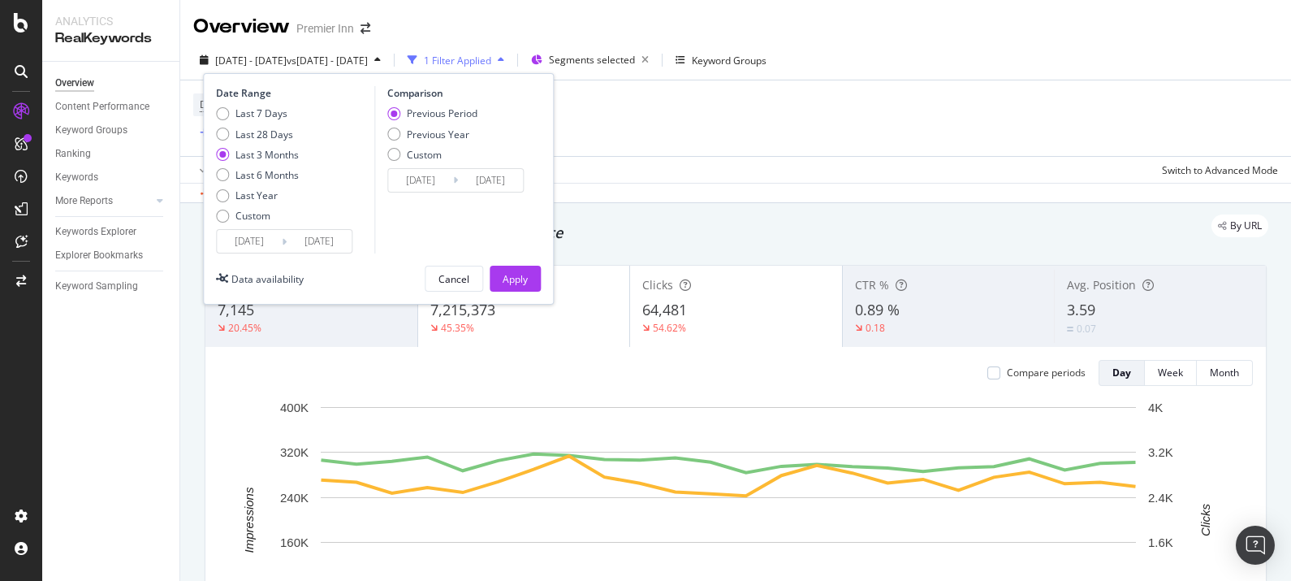
type input "2025/06/04"
click at [506, 268] on div "Apply" at bounding box center [515, 278] width 25 height 24
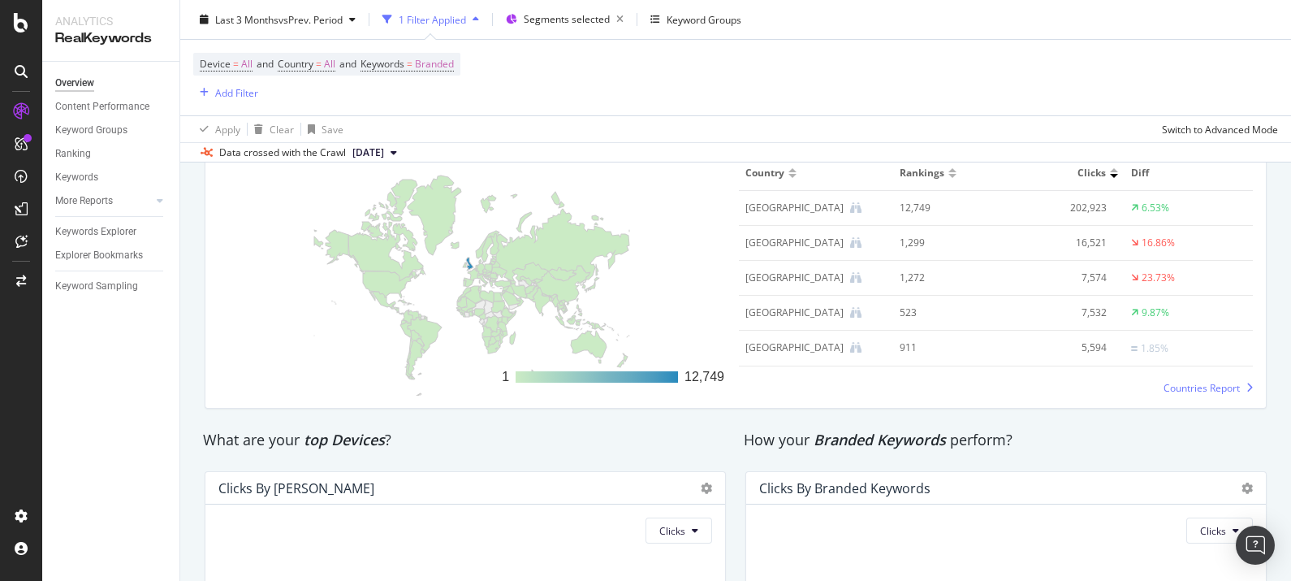
scroll to position [2470, 0]
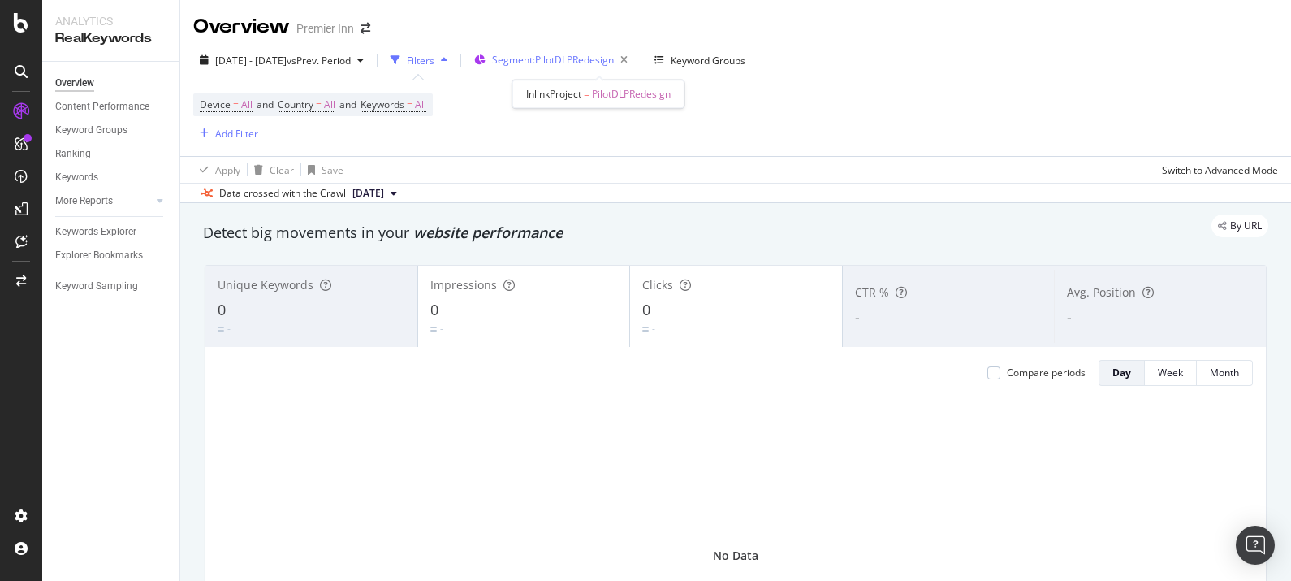
click at [560, 53] on span "Segment: PilotDLPRedesign" at bounding box center [553, 60] width 122 height 14
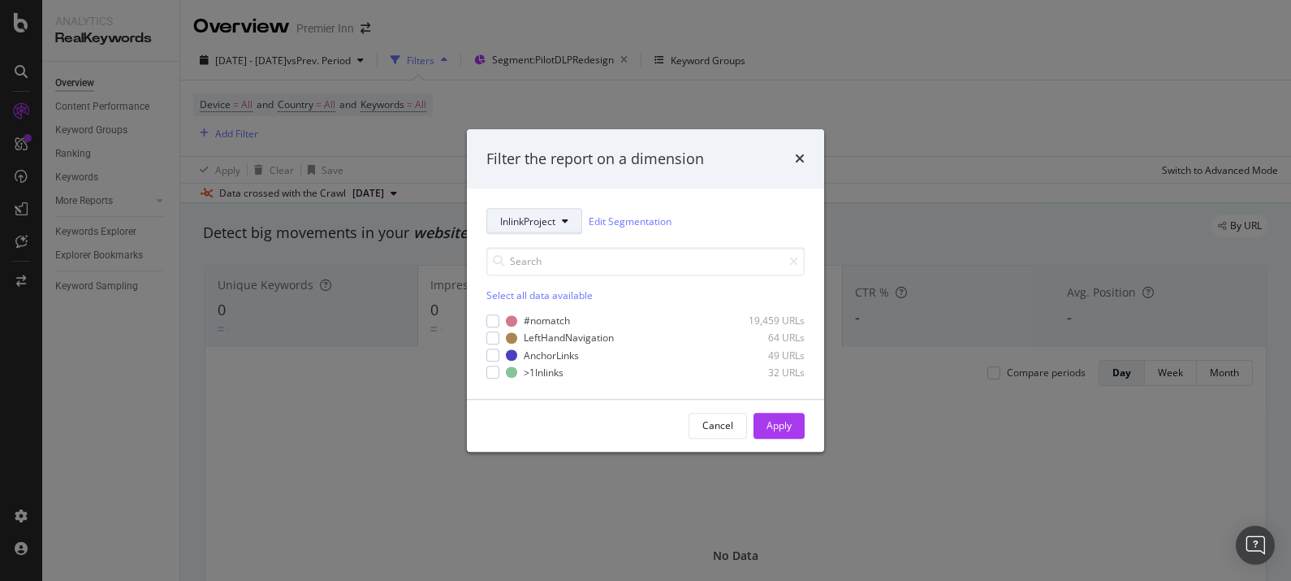
click at [512, 217] on span "InlinkProject" at bounding box center [527, 221] width 55 height 14
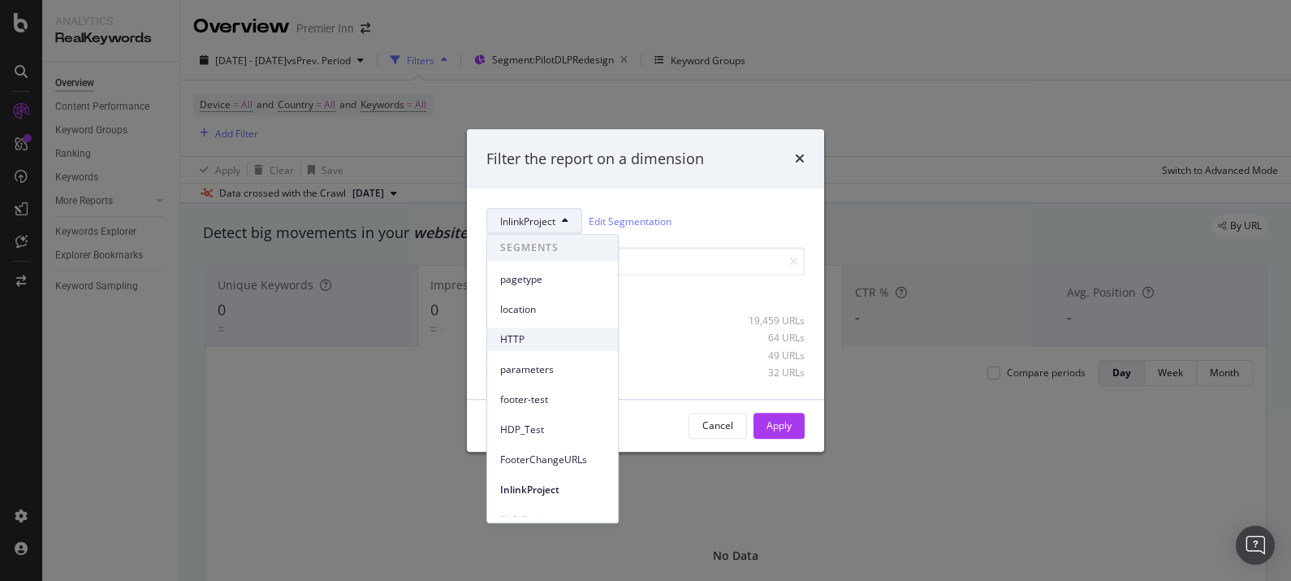
scroll to position [101, 0]
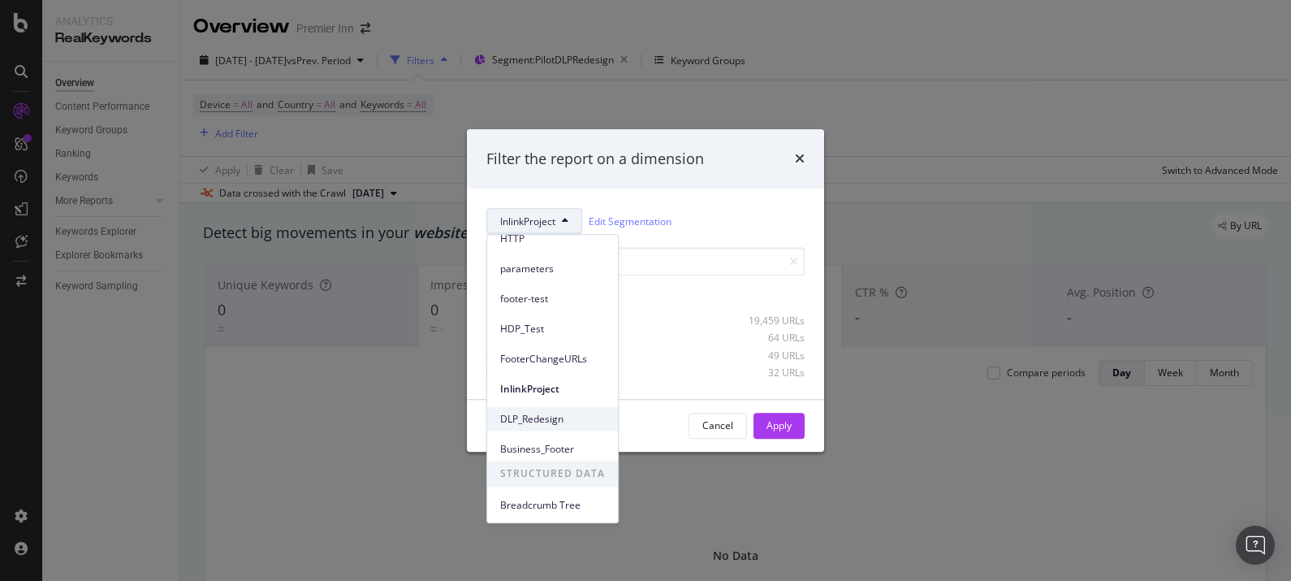
click at [534, 409] on div "DLP_Redesign" at bounding box center [552, 419] width 131 height 24
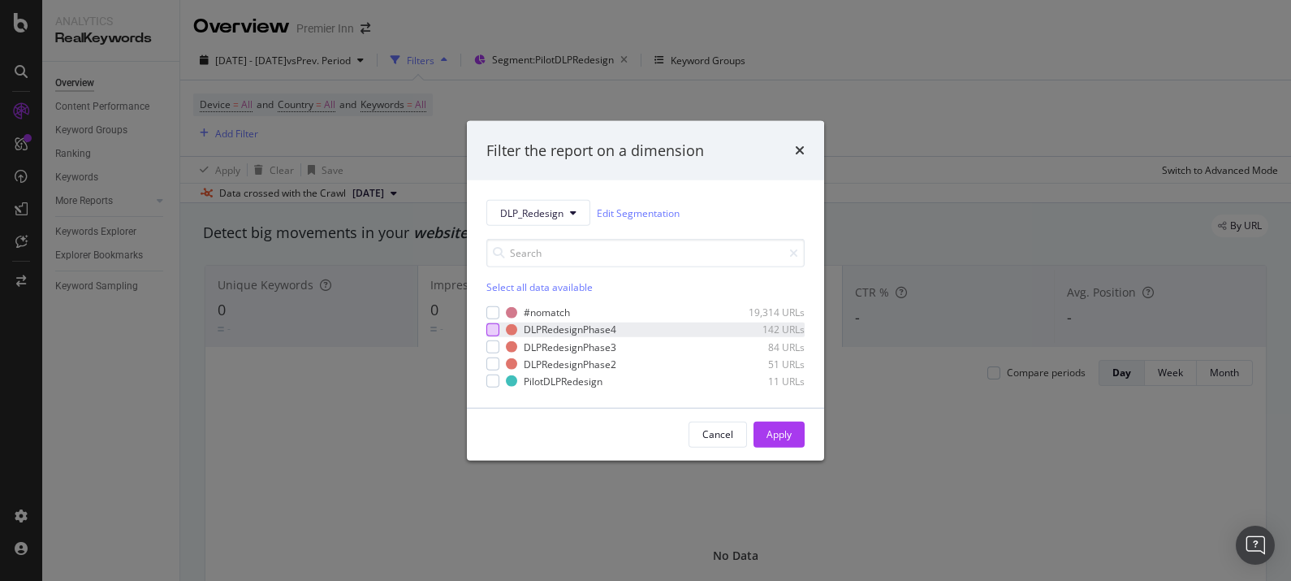
click at [487, 335] on div "modal" at bounding box center [493, 329] width 13 height 13
click at [767, 439] on div "Apply" at bounding box center [779, 434] width 25 height 14
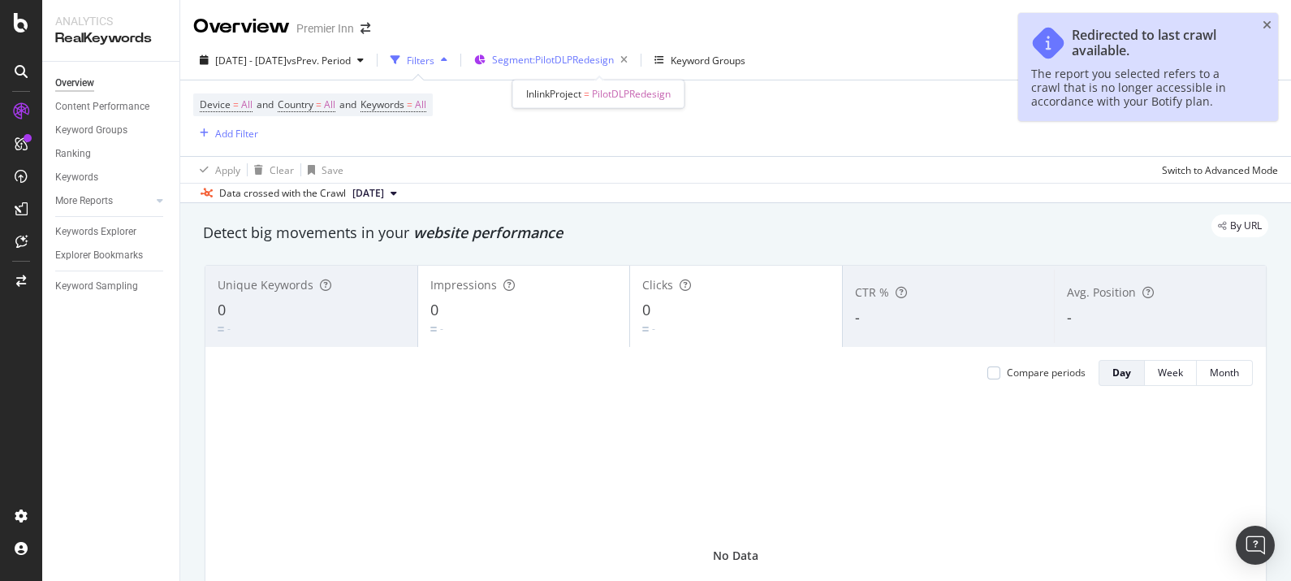
click at [605, 53] on span "Segment: PilotDLPRedesign" at bounding box center [553, 60] width 122 height 14
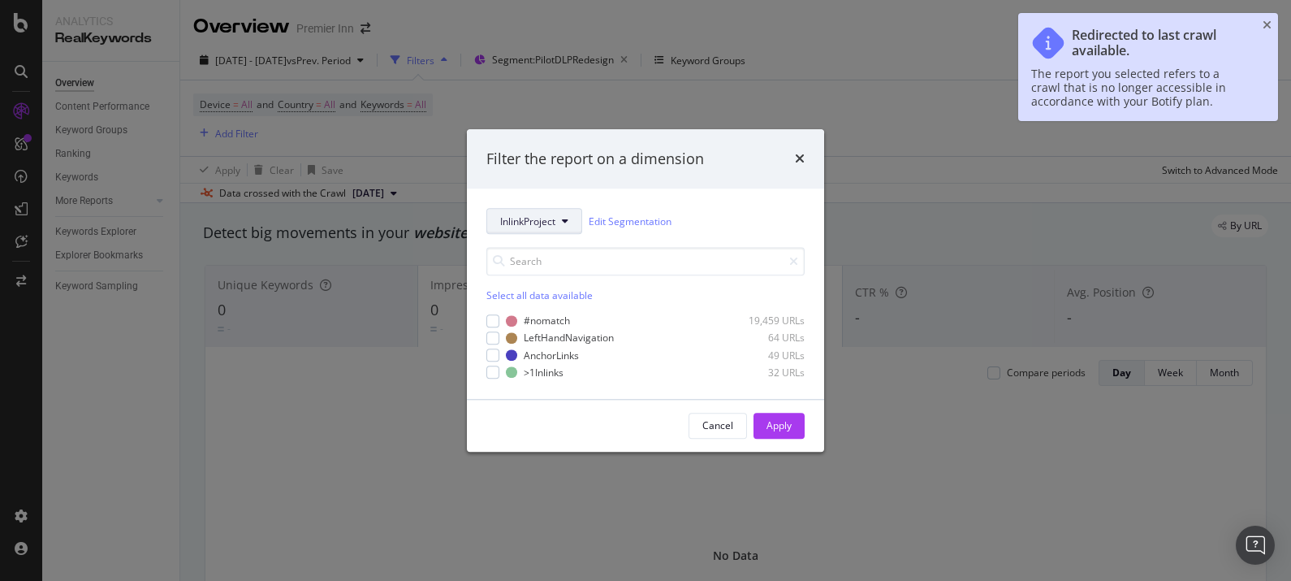
click at [545, 231] on button "InlinkProject" at bounding box center [535, 222] width 96 height 26
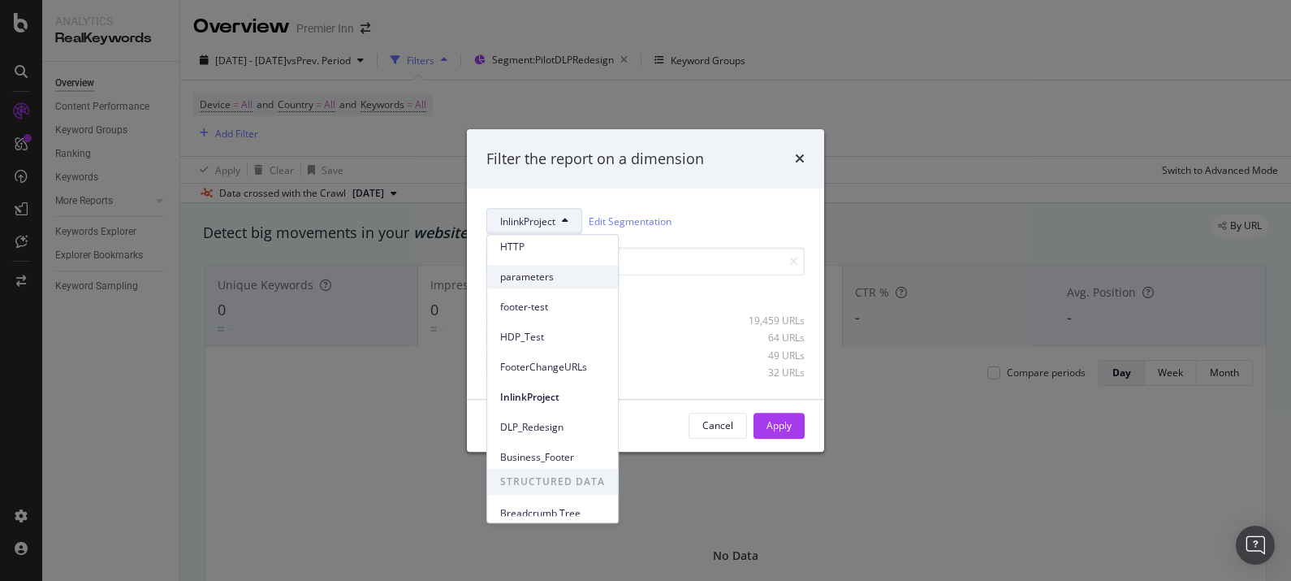
scroll to position [101, 0]
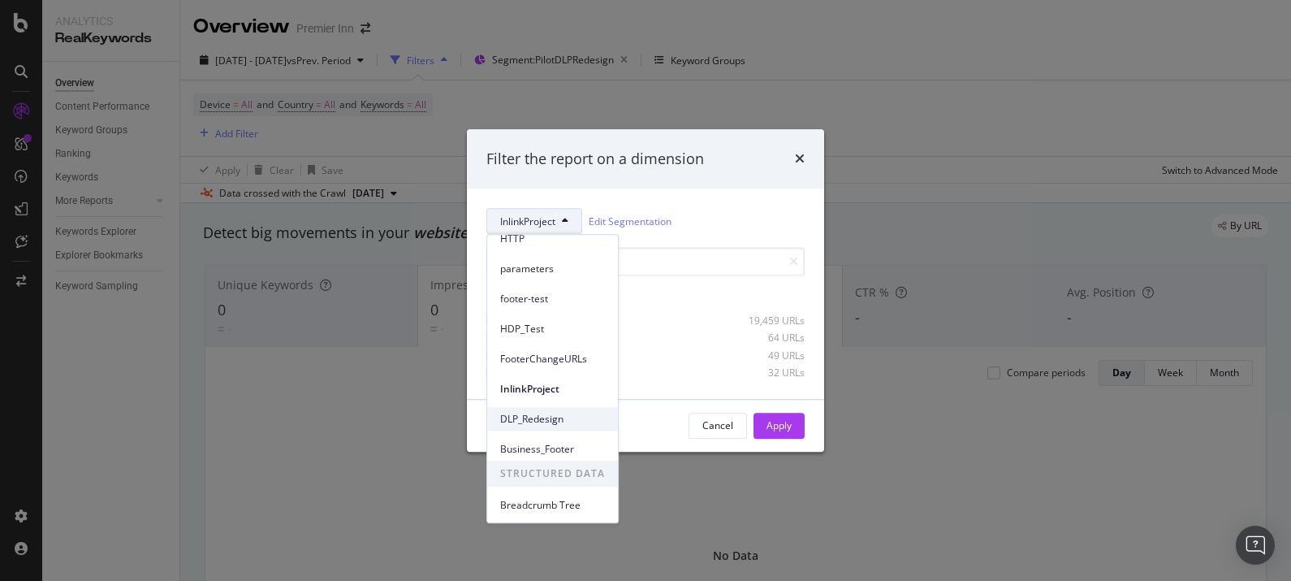
click at [548, 415] on span "DLP_Redesign" at bounding box center [552, 419] width 105 height 15
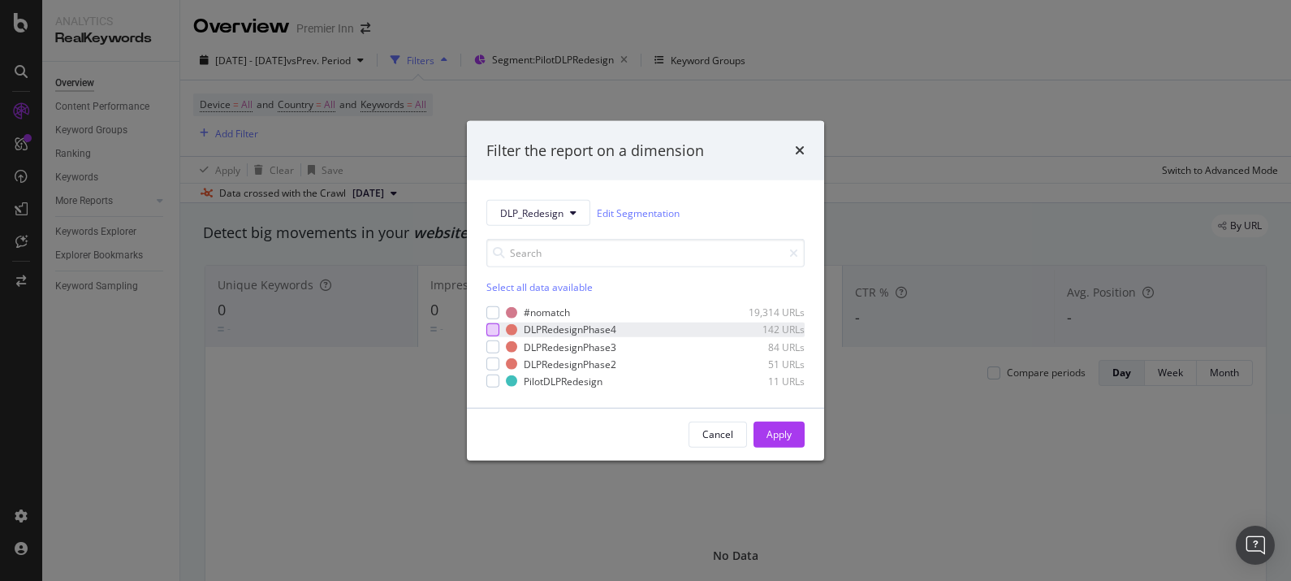
click at [489, 329] on div "modal" at bounding box center [493, 329] width 13 height 13
click at [798, 434] on button "Apply" at bounding box center [779, 435] width 51 height 26
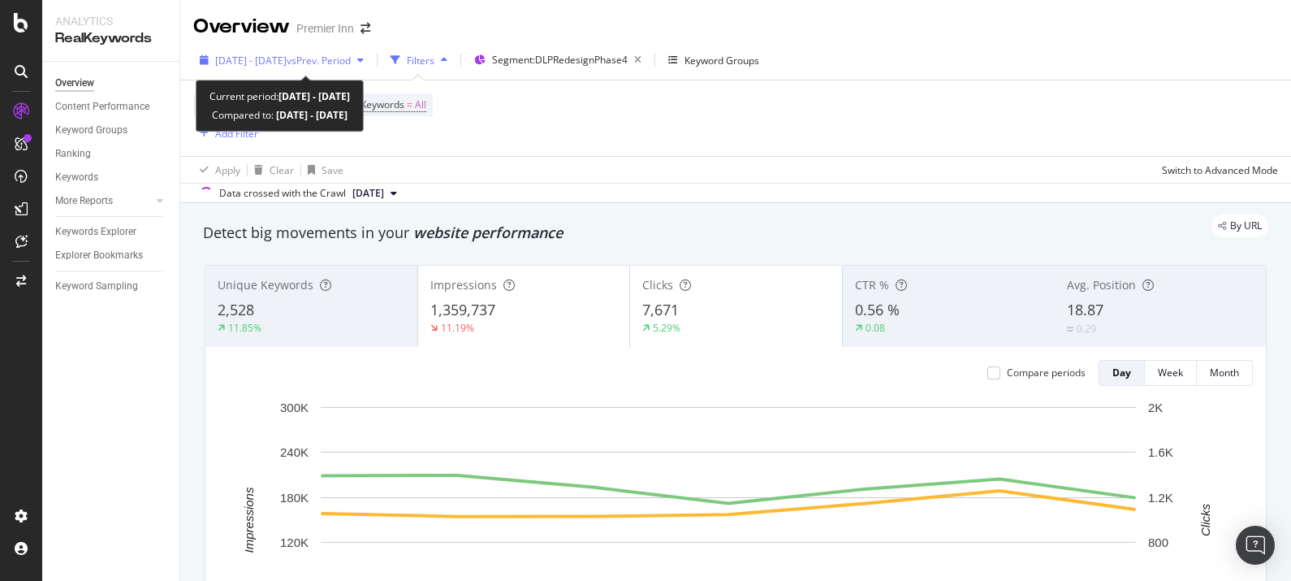
click at [240, 54] on span "[DATE] - [DATE]" at bounding box center [250, 61] width 71 height 14
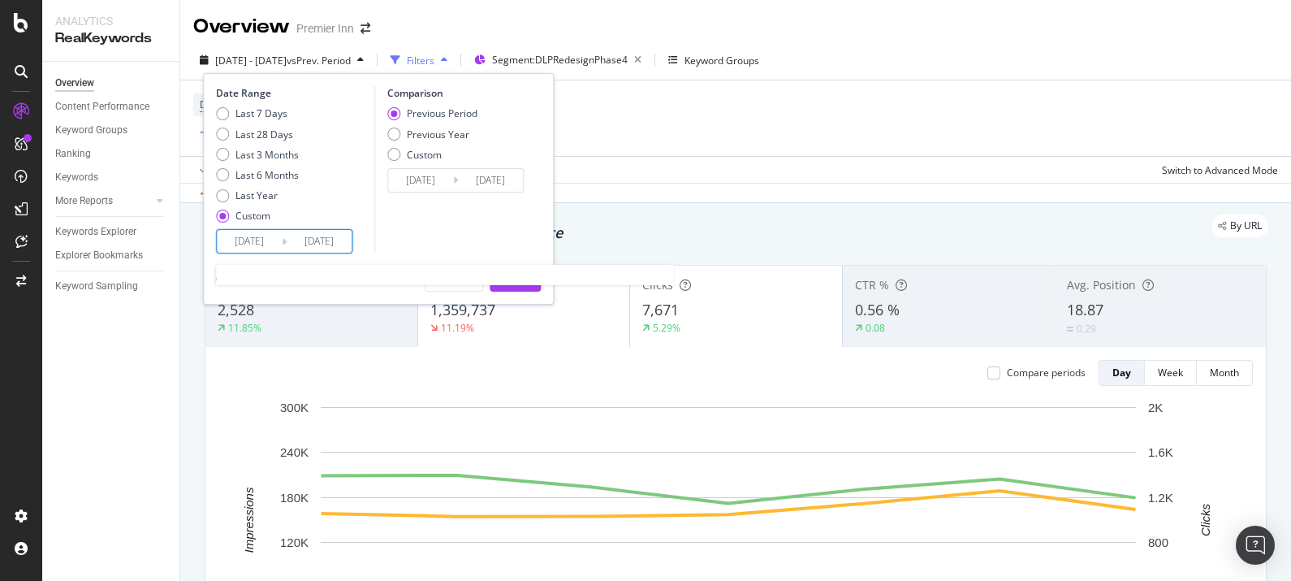
click at [257, 244] on input "[DATE]" at bounding box center [249, 241] width 65 height 23
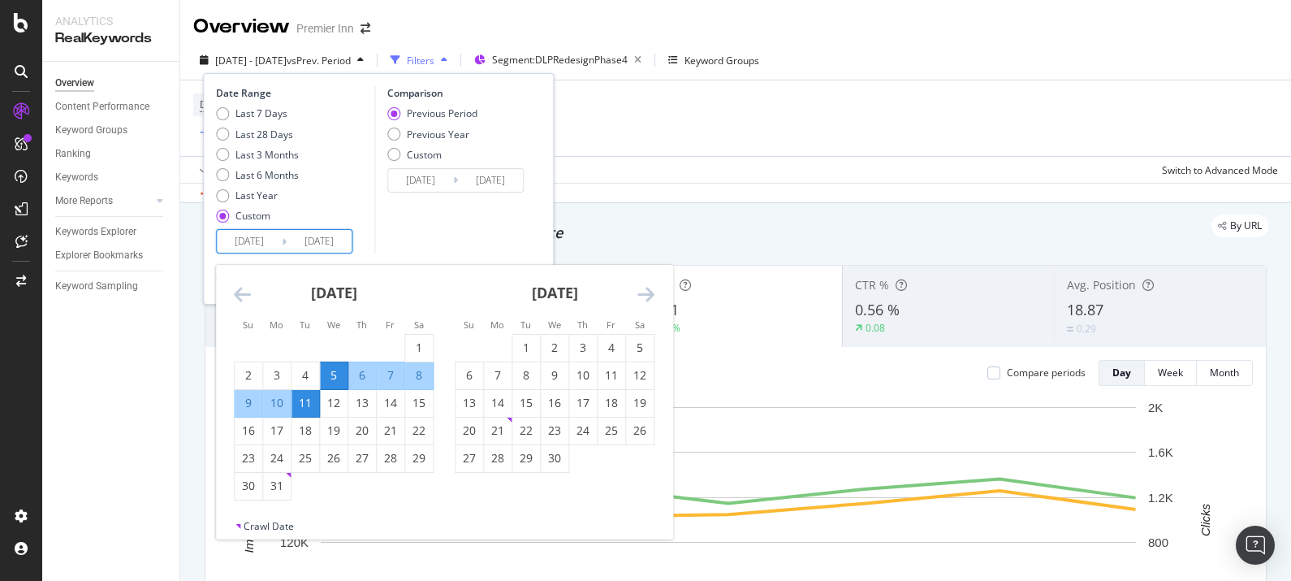
click at [646, 296] on icon "Move forward to switch to the next month." at bounding box center [646, 293] width 17 height 19
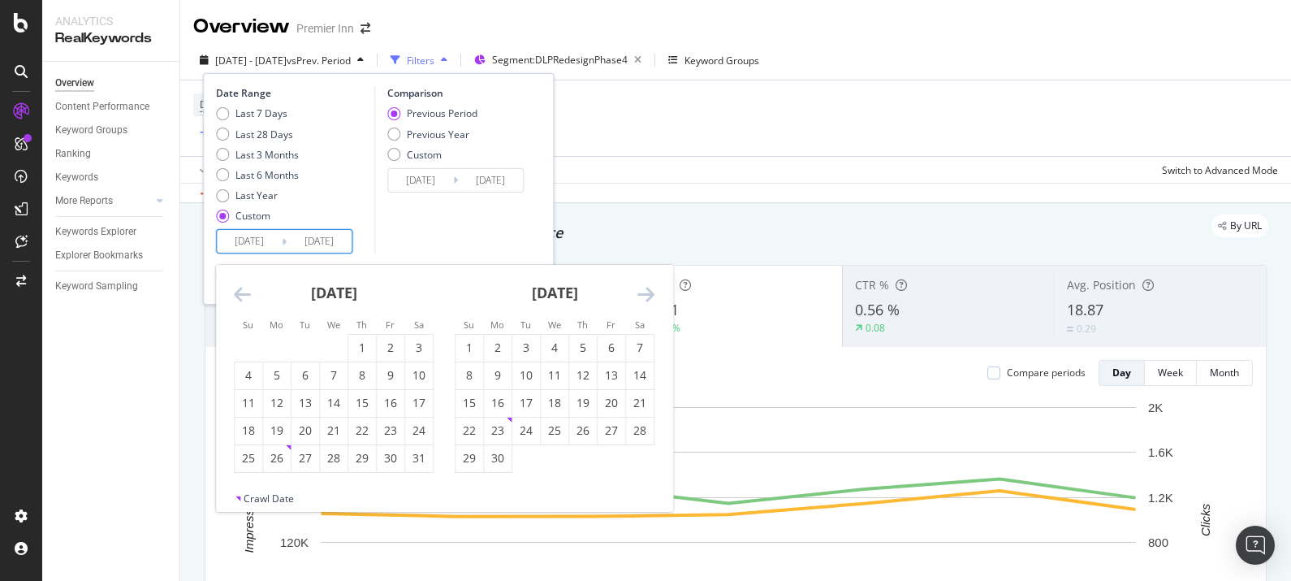
click at [646, 296] on icon "Move forward to switch to the next month." at bounding box center [646, 293] width 17 height 19
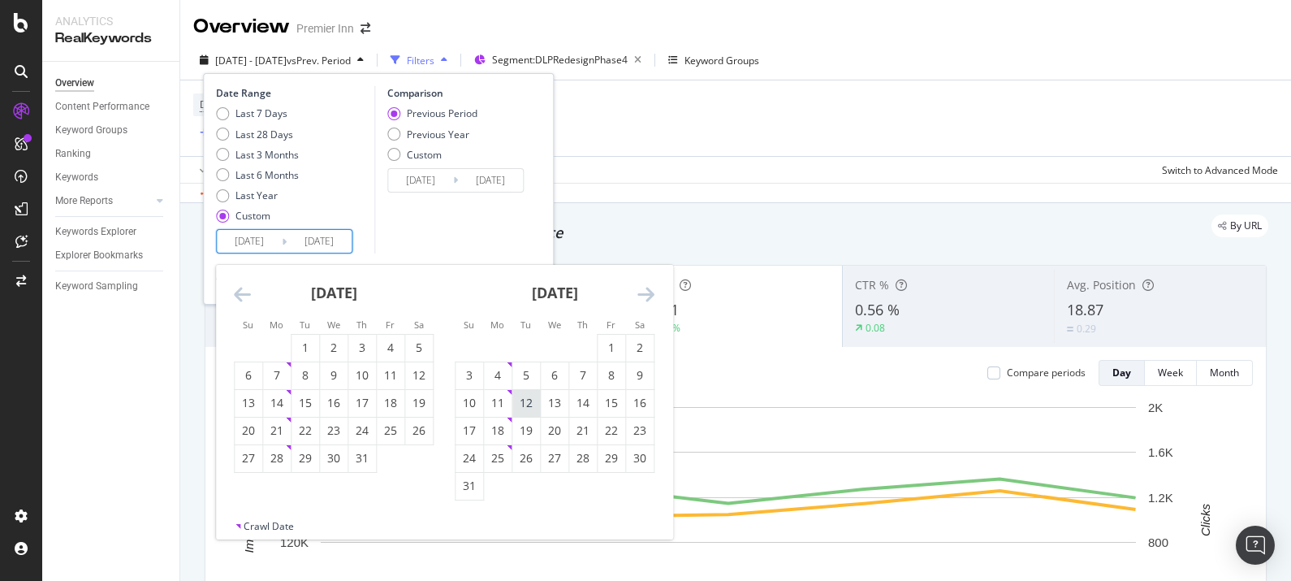
click at [518, 402] on div "12" at bounding box center [527, 403] width 28 height 16
type input "[DATE]"
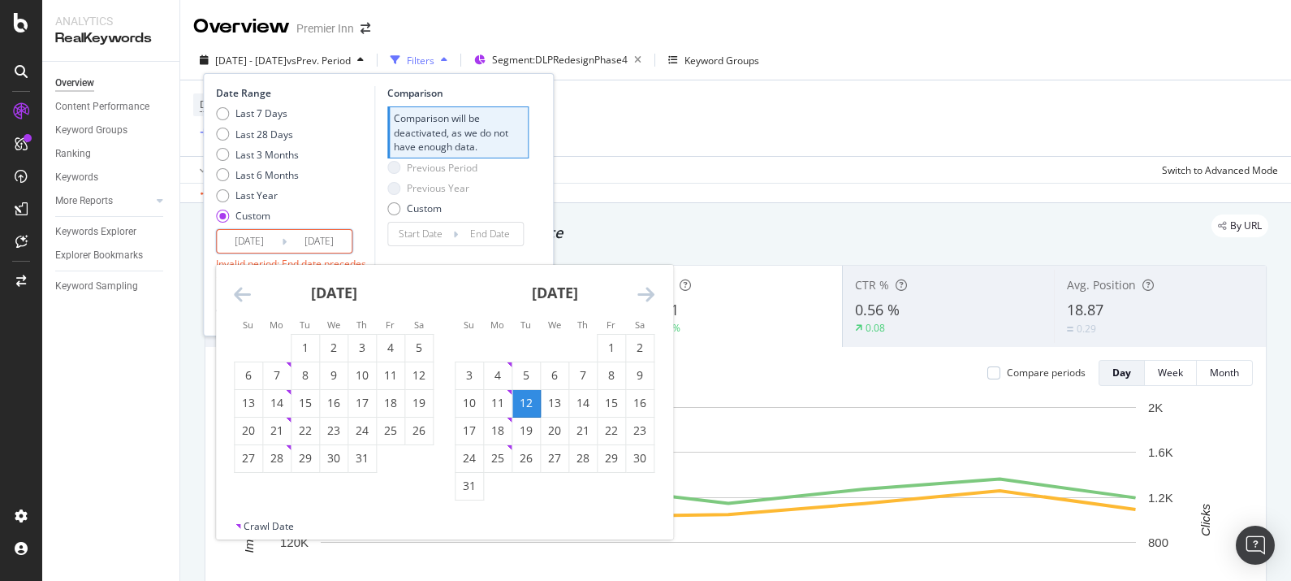
click at [647, 288] on icon "Move forward to switch to the next month." at bounding box center [646, 293] width 17 height 19
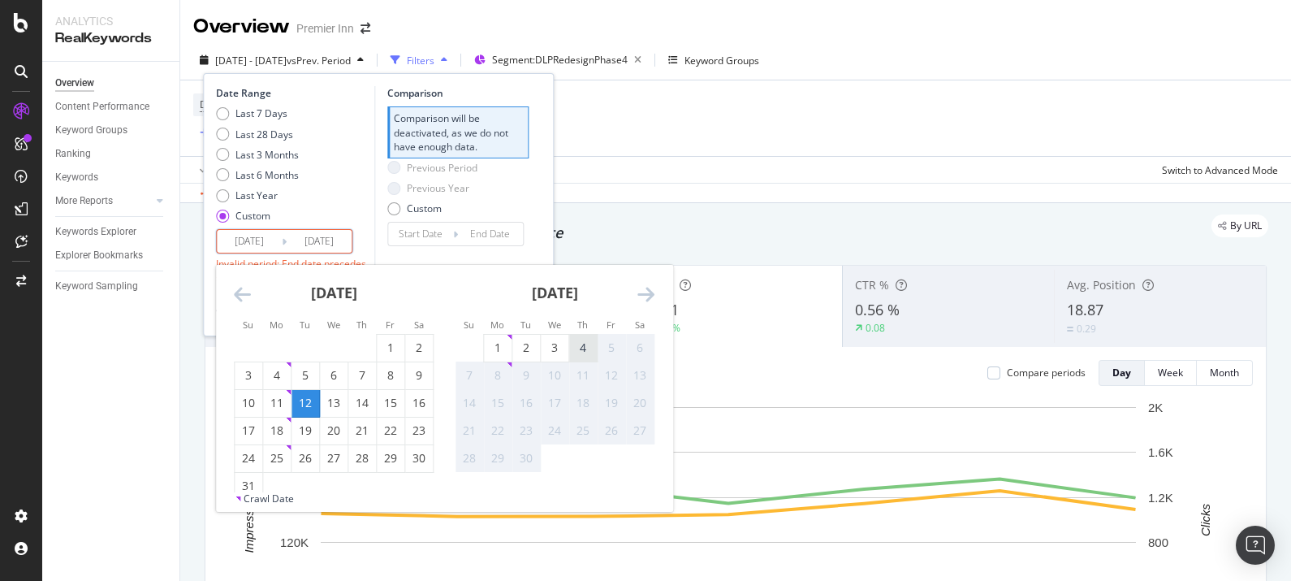
click at [580, 342] on div "4" at bounding box center [583, 348] width 28 height 16
type input "[DATE]"
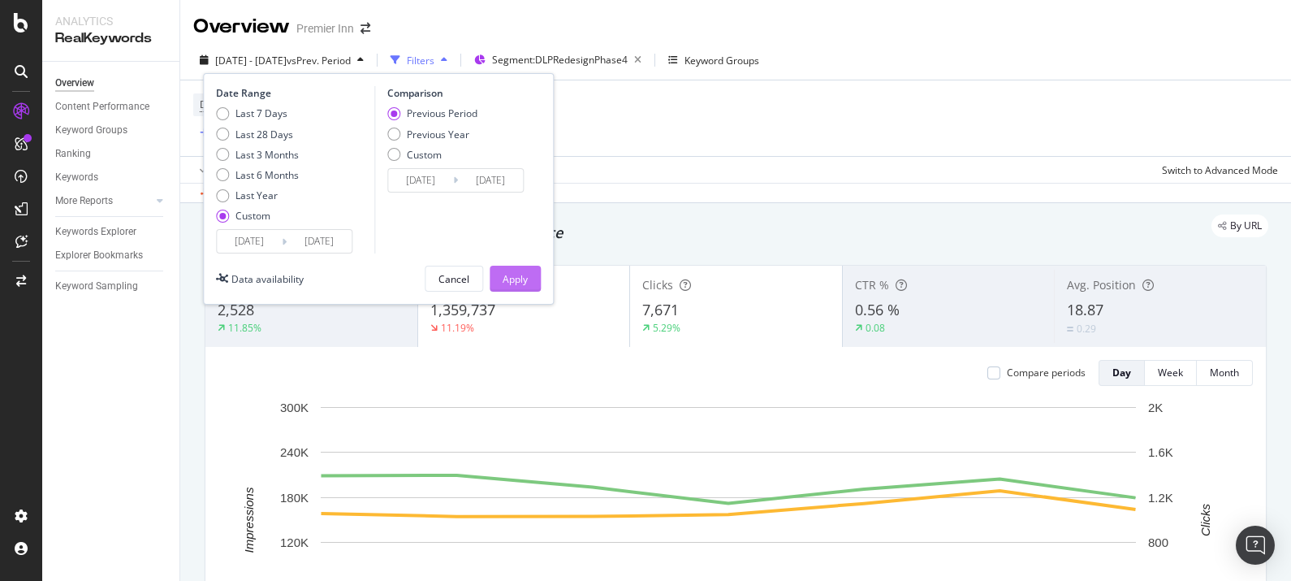
click at [508, 276] on div "Apply" at bounding box center [515, 279] width 25 height 14
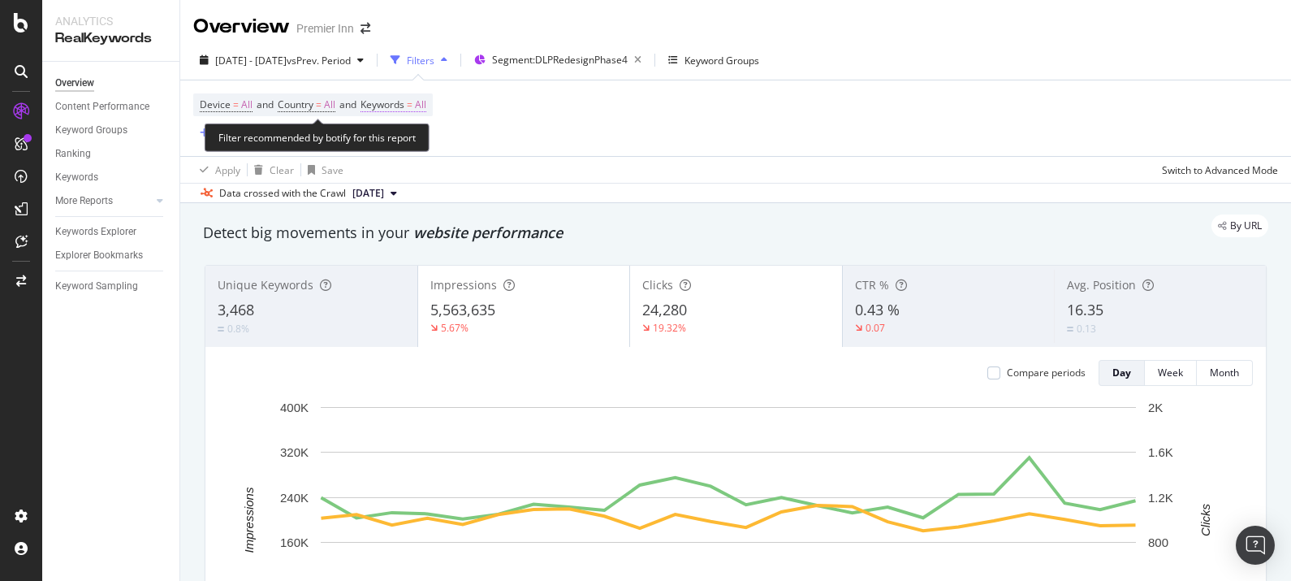
click at [398, 110] on span "Keywords" at bounding box center [383, 104] width 44 height 14
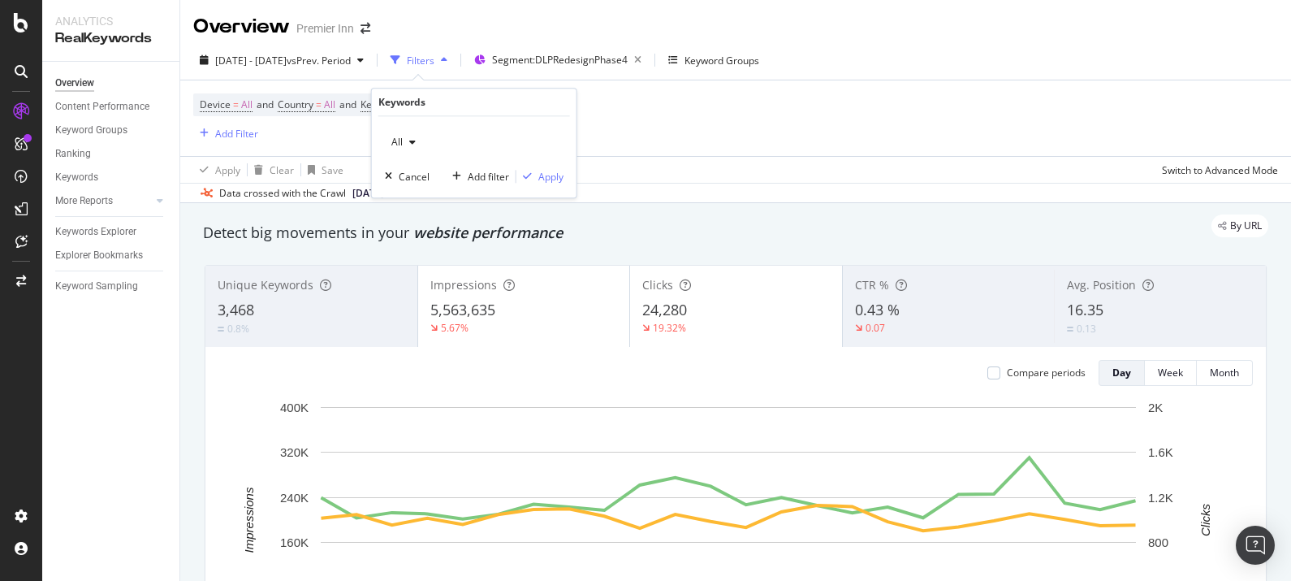
click at [396, 142] on span "All" at bounding box center [394, 142] width 18 height 14
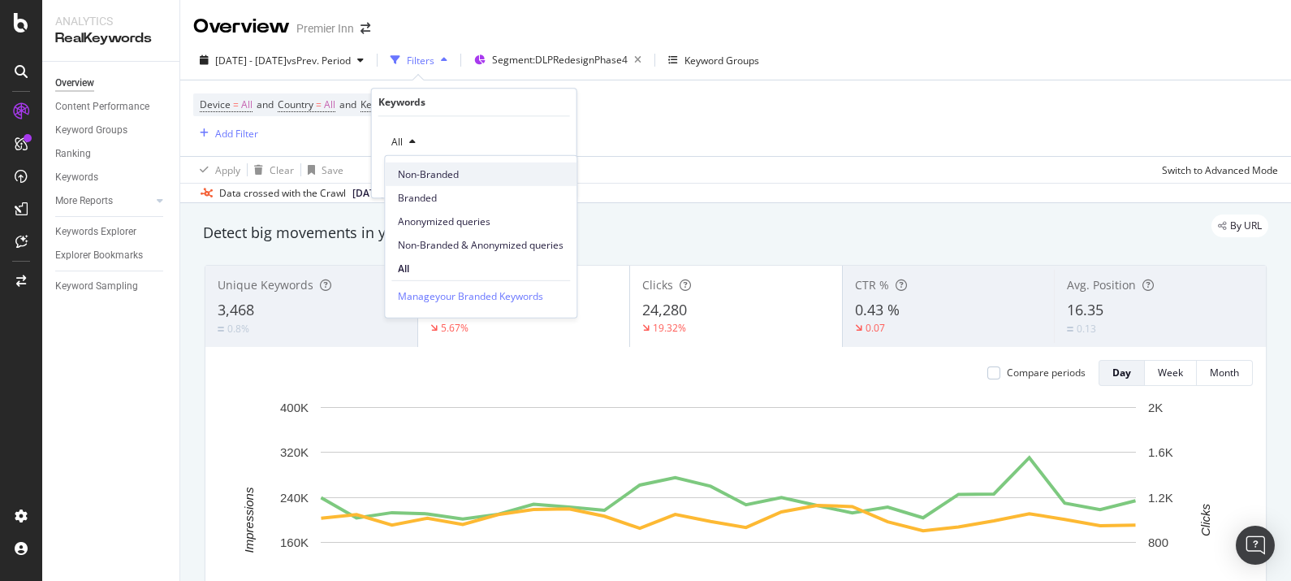
click at [439, 171] on span "Non-Branded" at bounding box center [481, 174] width 166 height 15
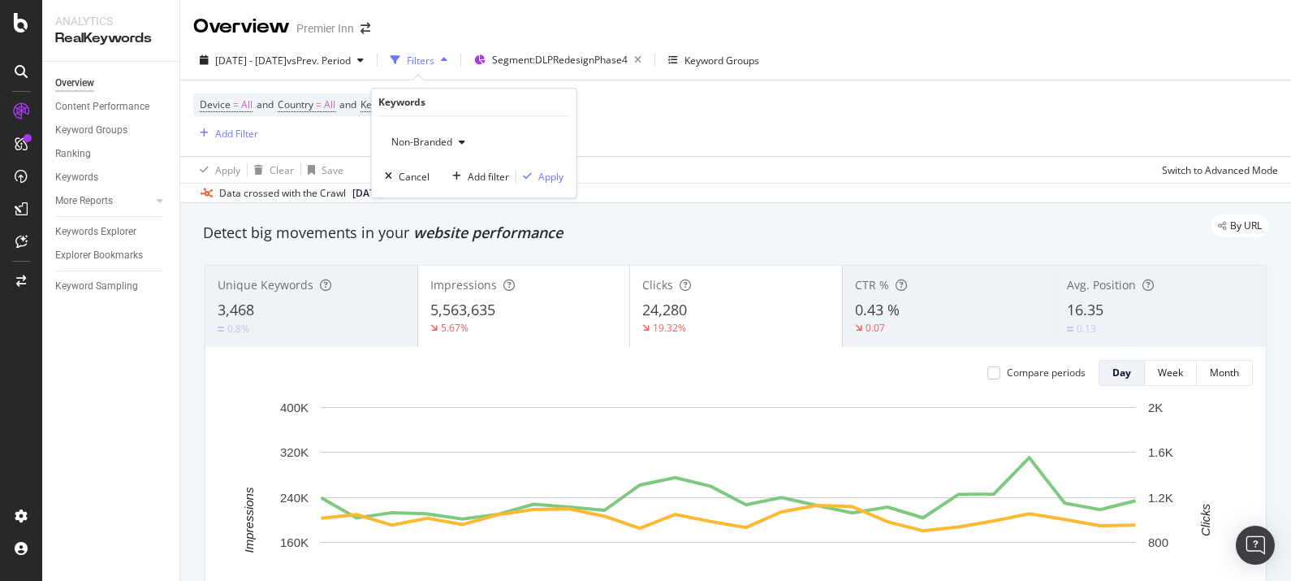
click at [539, 166] on div "Non-Branded Cancel Add filter Apply" at bounding box center [474, 156] width 205 height 81
click at [552, 188] on div "Non-Branded Cancel Add filter Apply" at bounding box center [474, 156] width 205 height 81
click at [553, 180] on div "Apply" at bounding box center [551, 177] width 25 height 14
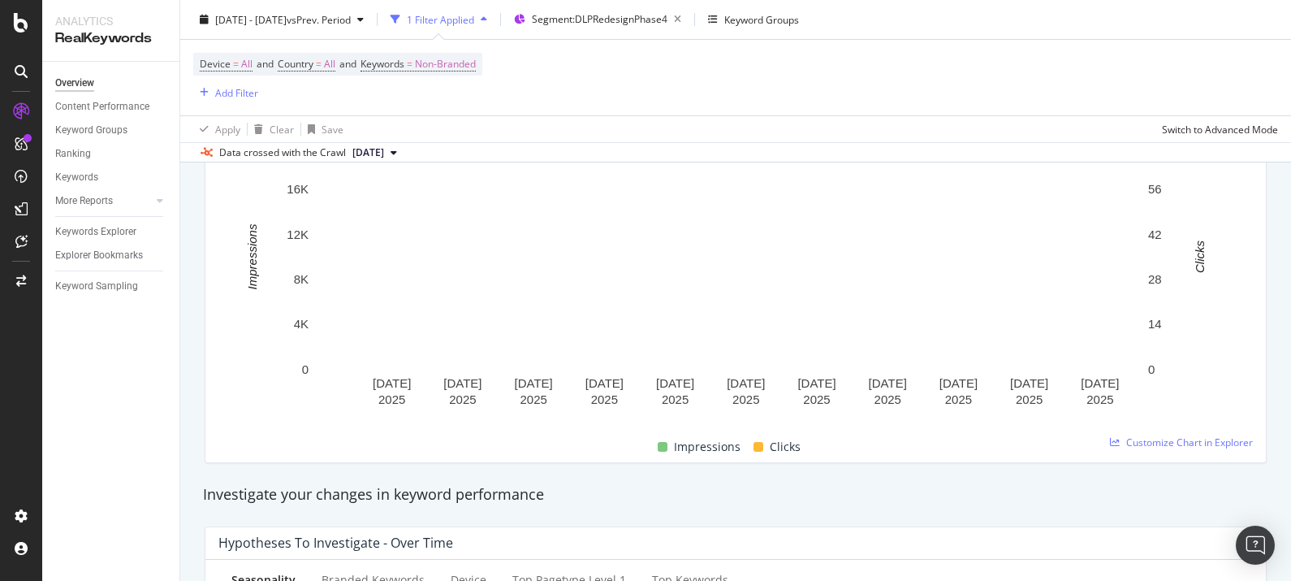
scroll to position [54, 0]
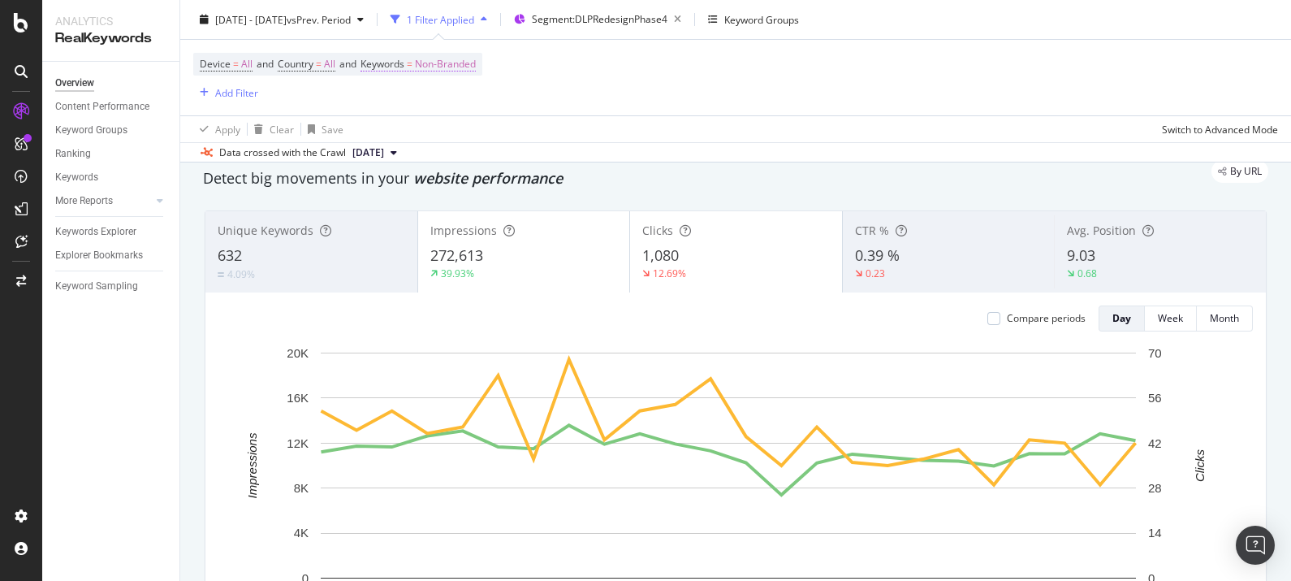
click at [463, 66] on span "Non-Branded" at bounding box center [445, 64] width 61 height 23
click at [447, 103] on span "Non-Branded" at bounding box center [418, 101] width 67 height 14
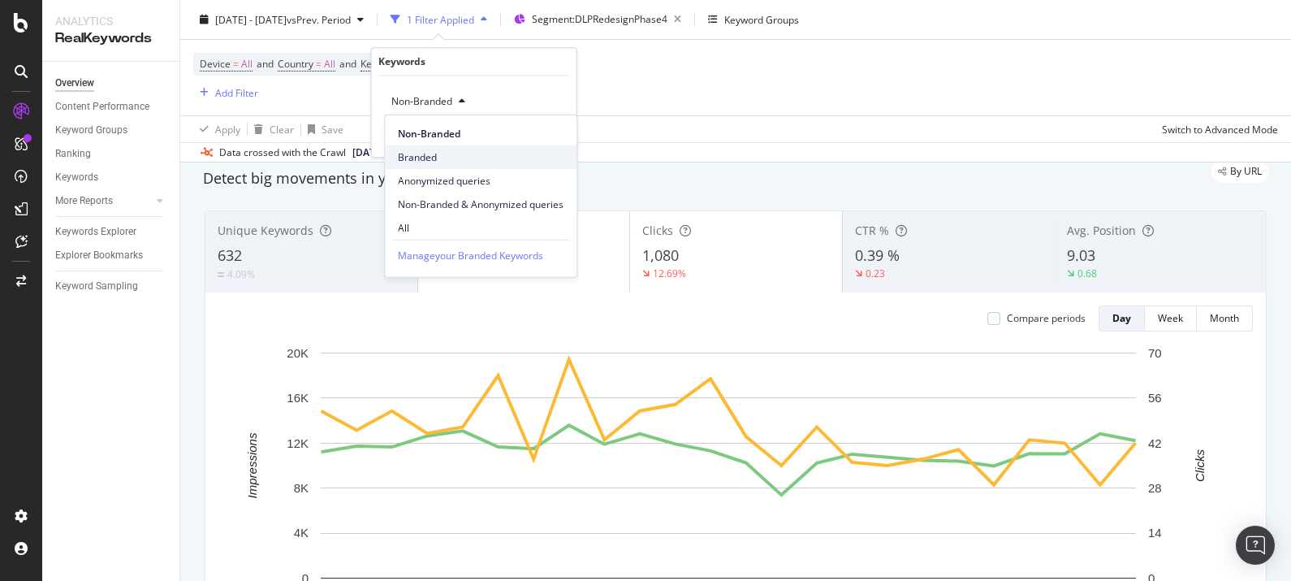
click at [443, 154] on span "Branded" at bounding box center [481, 156] width 166 height 15
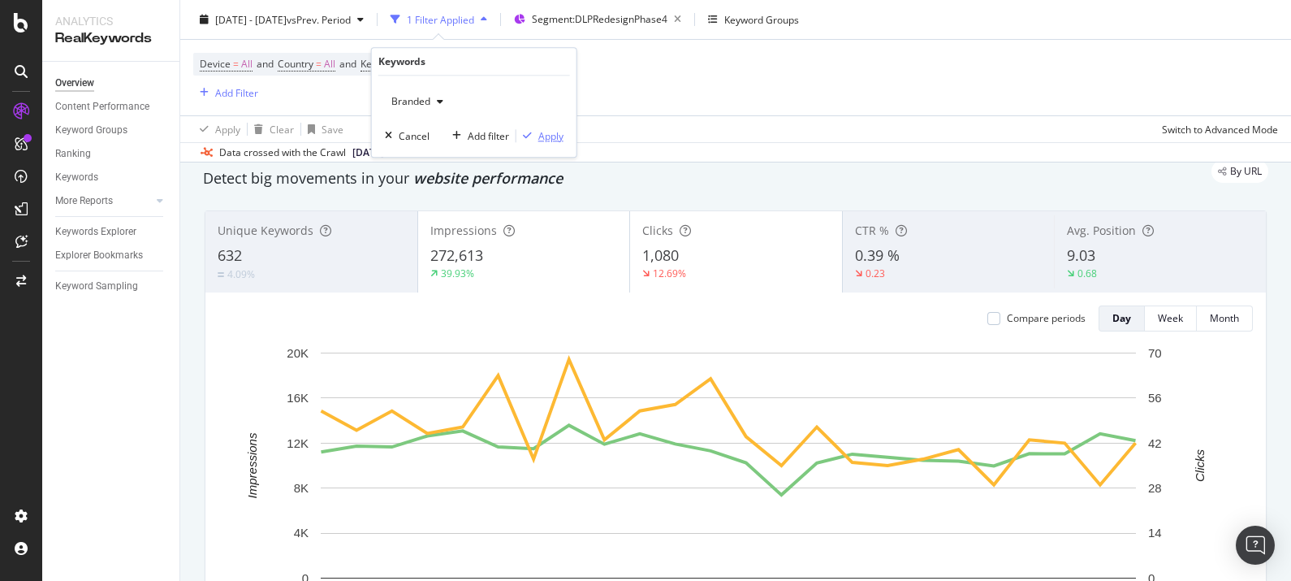
click at [539, 141] on button "Apply" at bounding box center [540, 136] width 47 height 16
